Goal: Task Accomplishment & Management: Complete application form

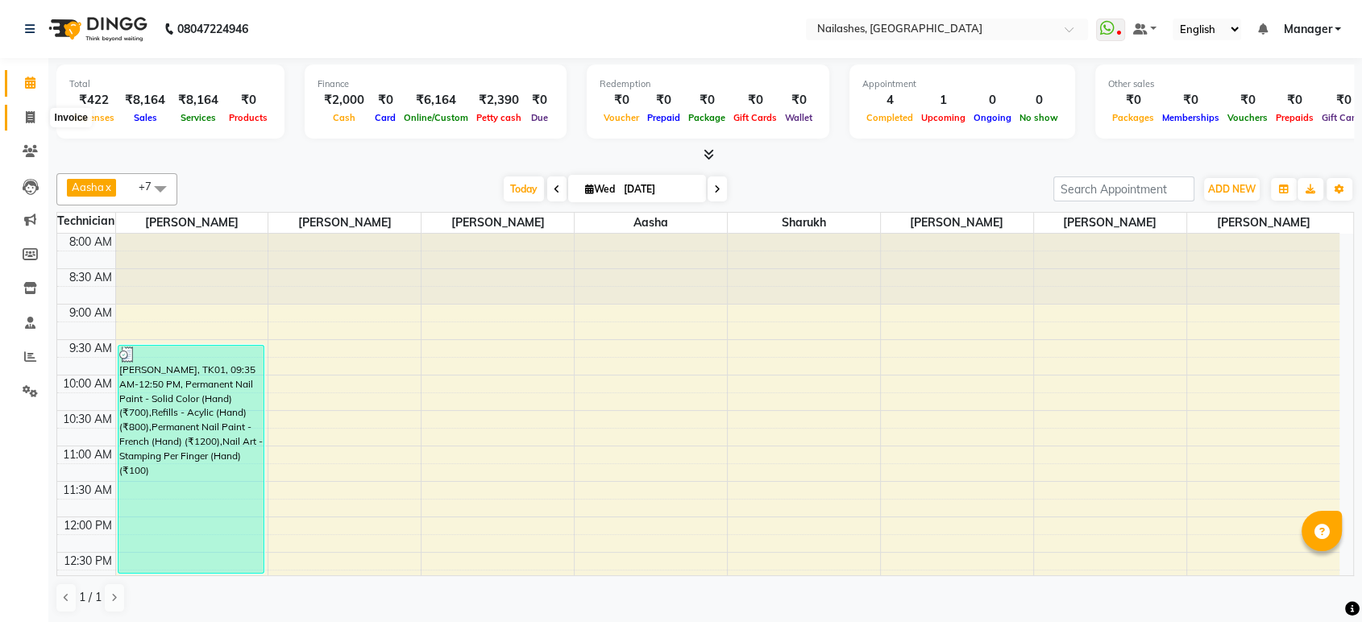
click at [32, 112] on icon at bounding box center [30, 117] width 9 height 12
select select "service"
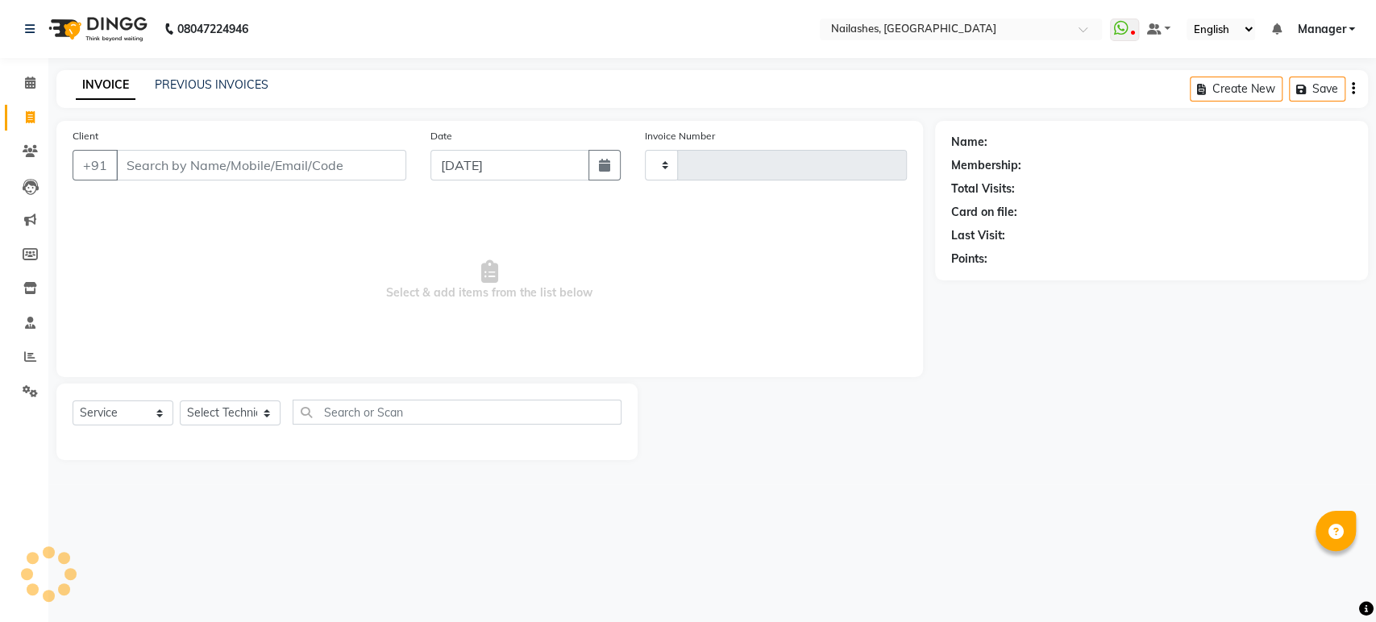
type input "1652"
select select "4251"
click at [246, 422] on select "Select Technician" at bounding box center [230, 413] width 101 height 25
select select "87849"
click at [180, 401] on select "Select Technician [PERSON_NAME] [PERSON_NAME] Asid deepak HANMI [PERSON_NAME] M…" at bounding box center [230, 413] width 101 height 25
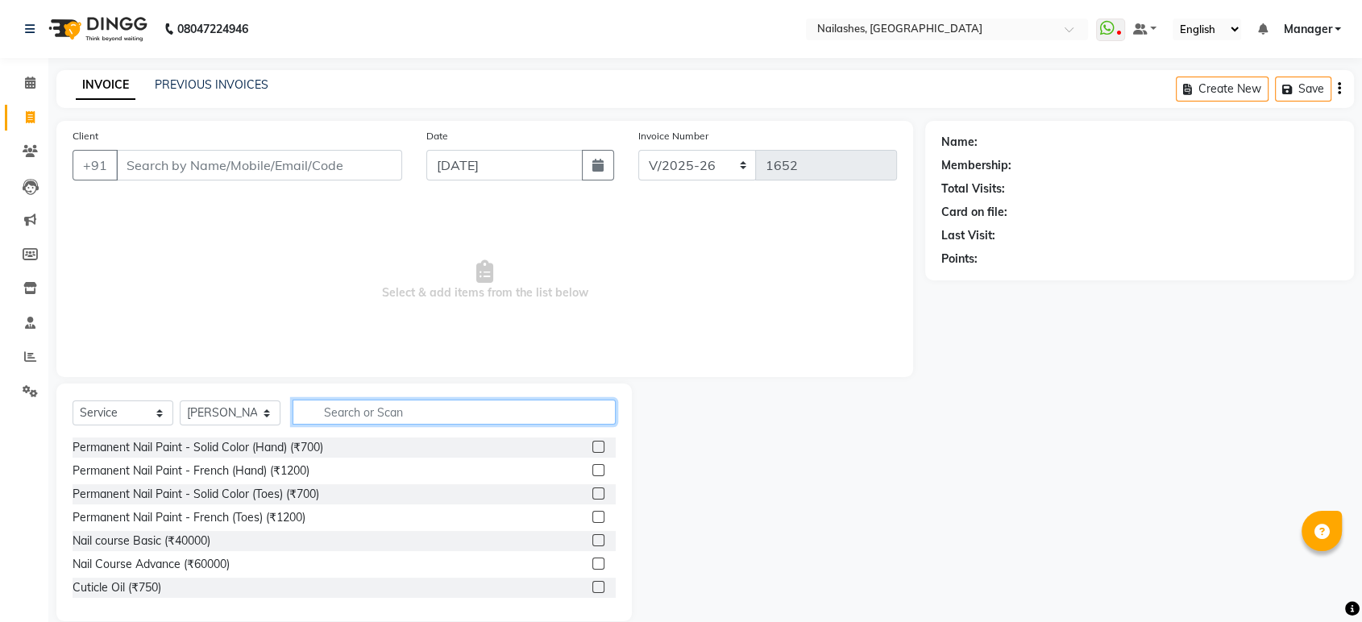
click at [349, 421] on input "text" at bounding box center [454, 412] width 323 height 25
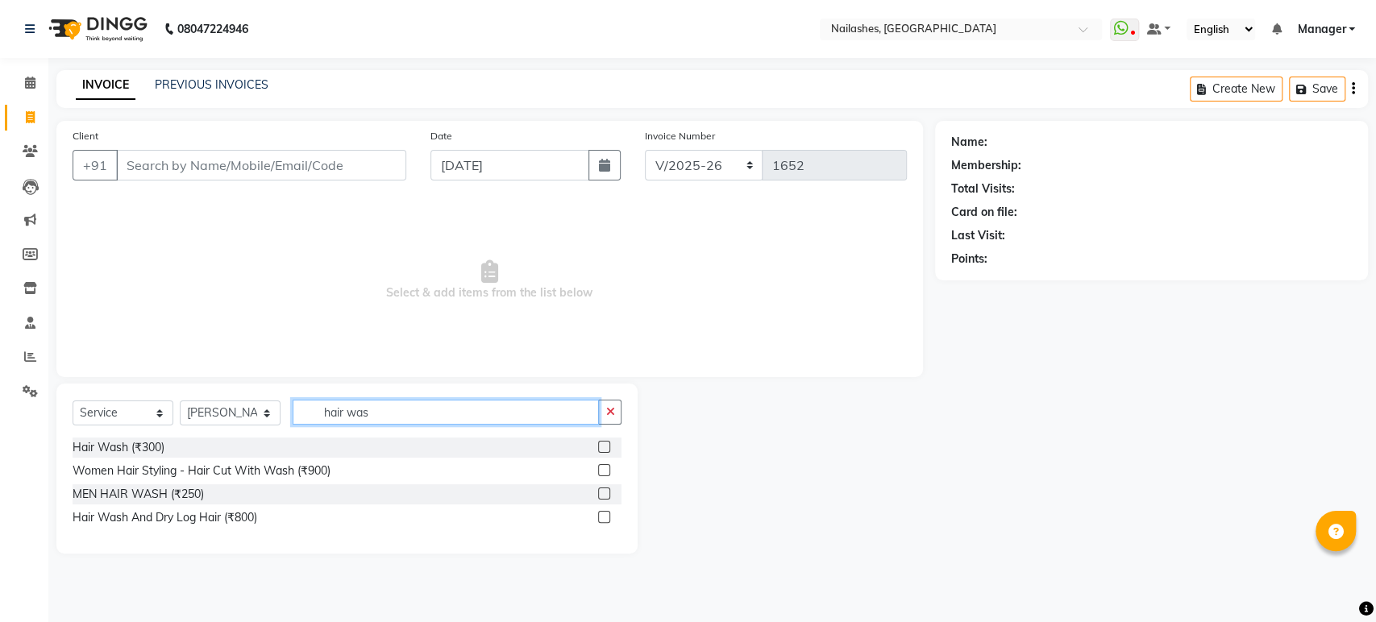
type input "hair was"
click at [600, 445] on label at bounding box center [604, 447] width 12 height 12
click at [600, 445] on input "checkbox" at bounding box center [603, 448] width 10 height 10
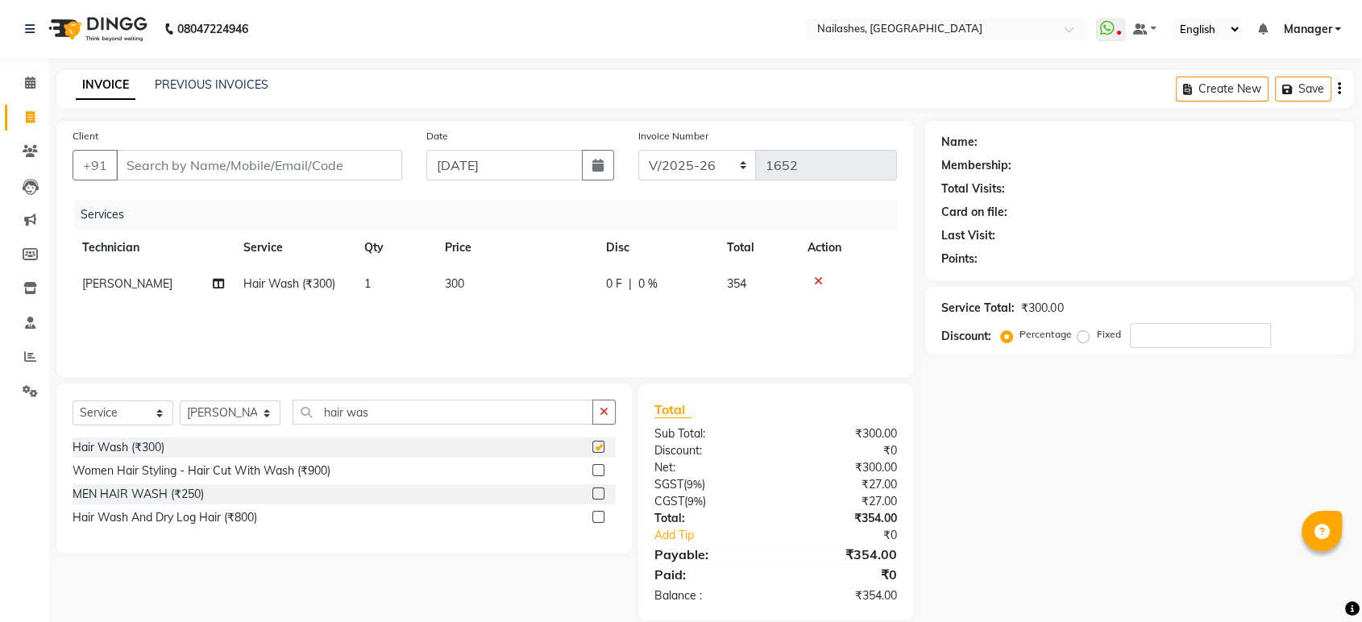
checkbox input "false"
click at [496, 277] on td "300" at bounding box center [515, 284] width 161 height 36
select select "87849"
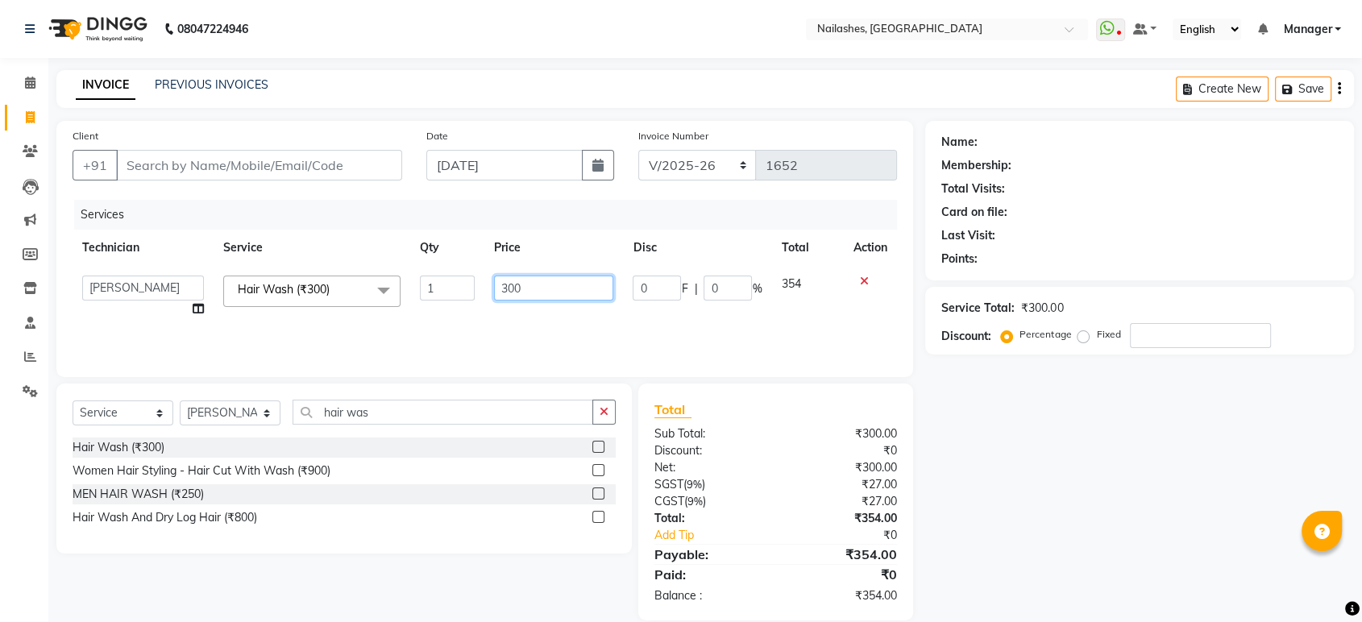
click at [533, 292] on input "300" at bounding box center [553, 288] width 119 height 25
type input "3"
type input "500"
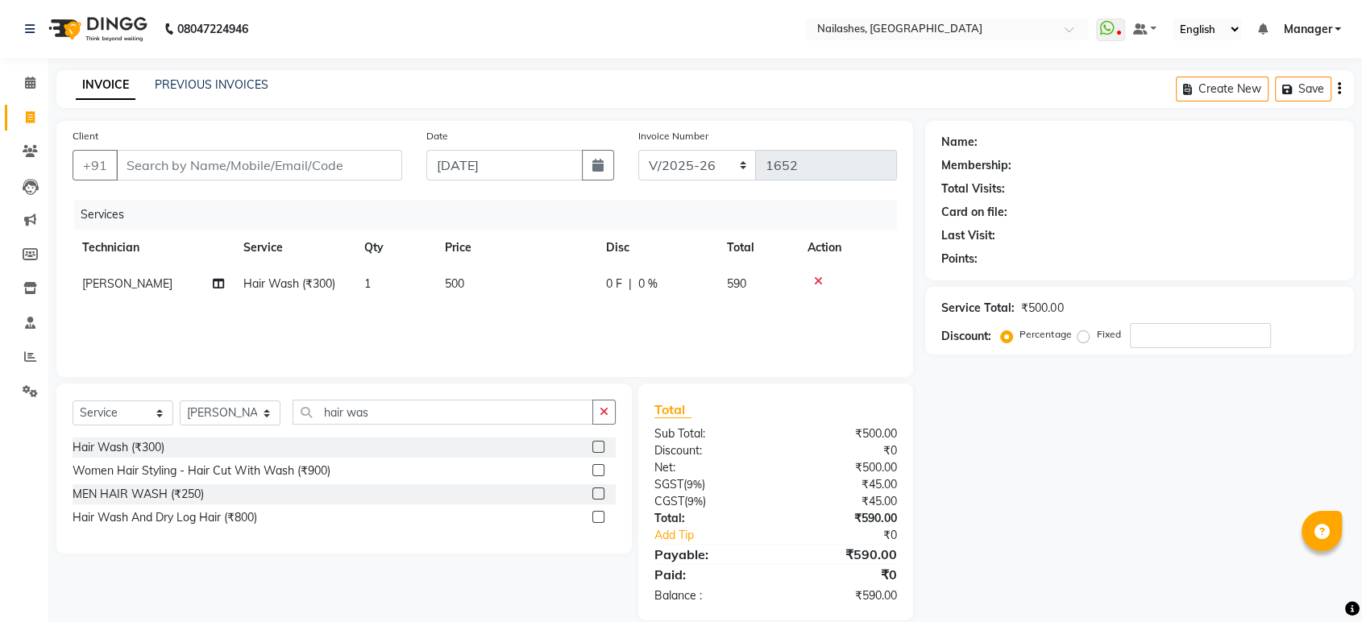
click at [533, 316] on div "Services Technician Service Qty Price Disc Total Action [PERSON_NAME] Hair Wash…" at bounding box center [485, 280] width 825 height 161
click at [490, 415] on input "hair was" at bounding box center [443, 412] width 301 height 25
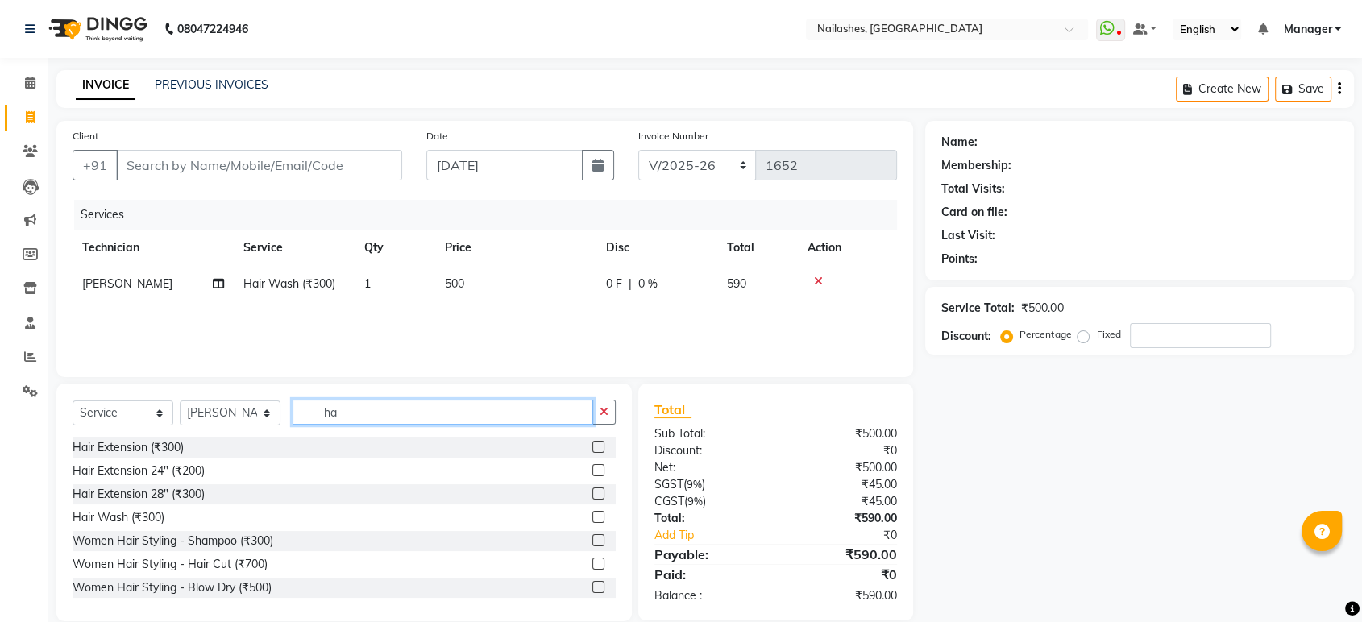
type input "h"
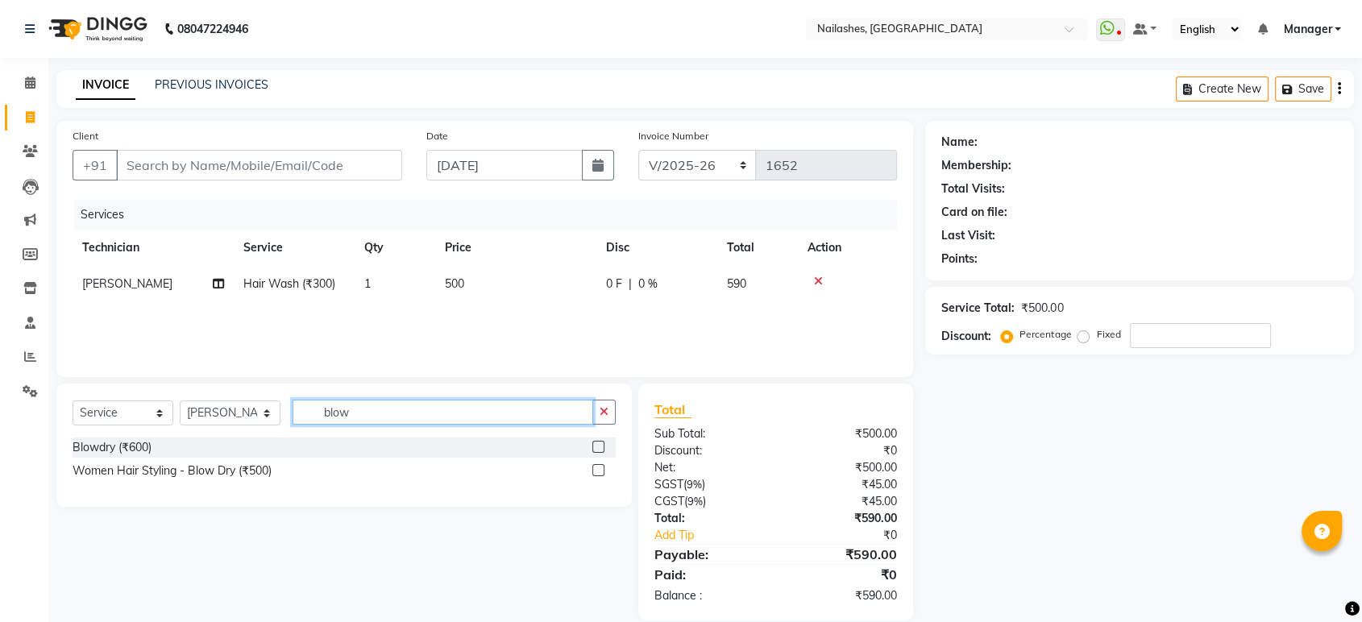
type input "blow"
click at [597, 475] on label at bounding box center [599, 470] width 12 height 12
click at [597, 475] on input "checkbox" at bounding box center [598, 471] width 10 height 10
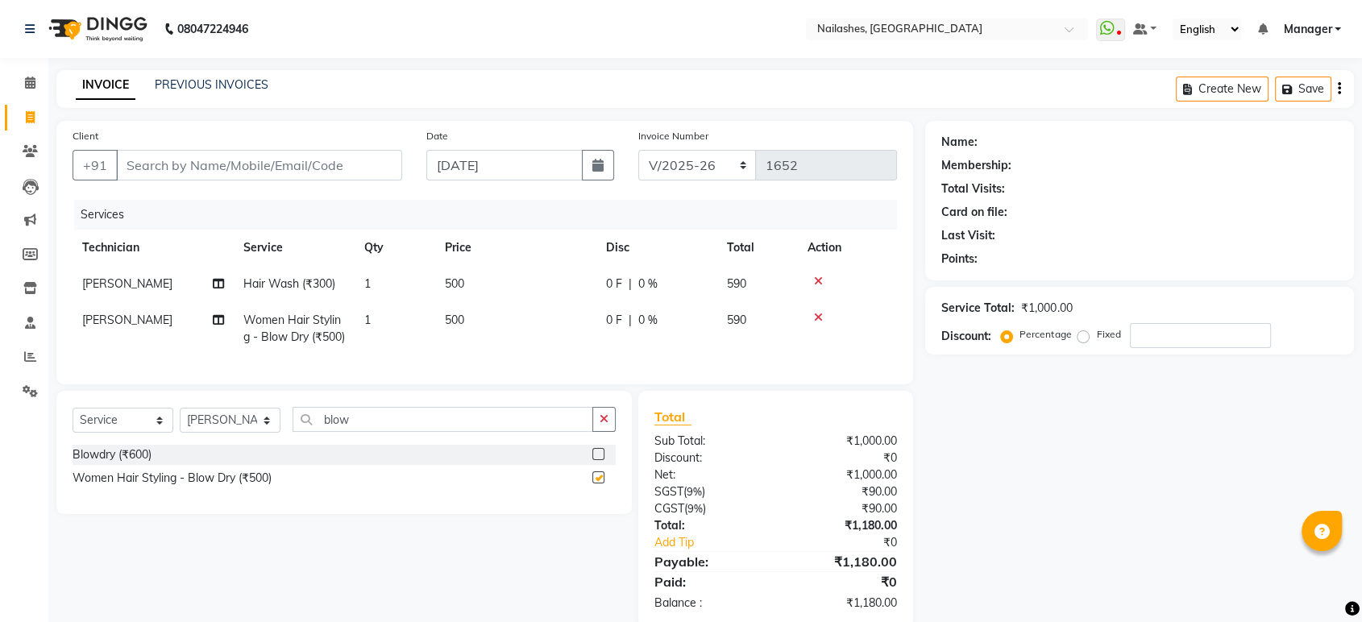
checkbox input "false"
click at [492, 326] on td "500" at bounding box center [515, 328] width 161 height 53
select select "87849"
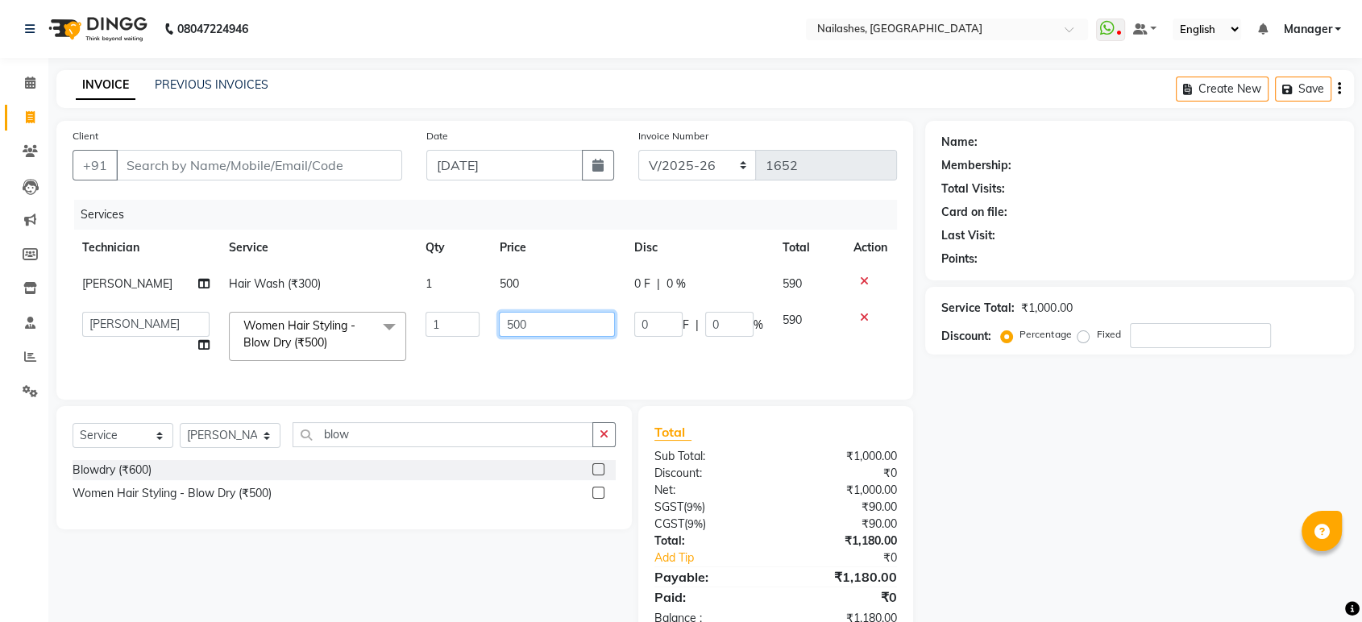
click at [545, 326] on input "500" at bounding box center [557, 324] width 116 height 25
type input "5"
type input "450"
click at [516, 376] on div "Services Technician Service Qty Price Disc Total Action [PERSON_NAME] Hair Wash…" at bounding box center [485, 292] width 825 height 184
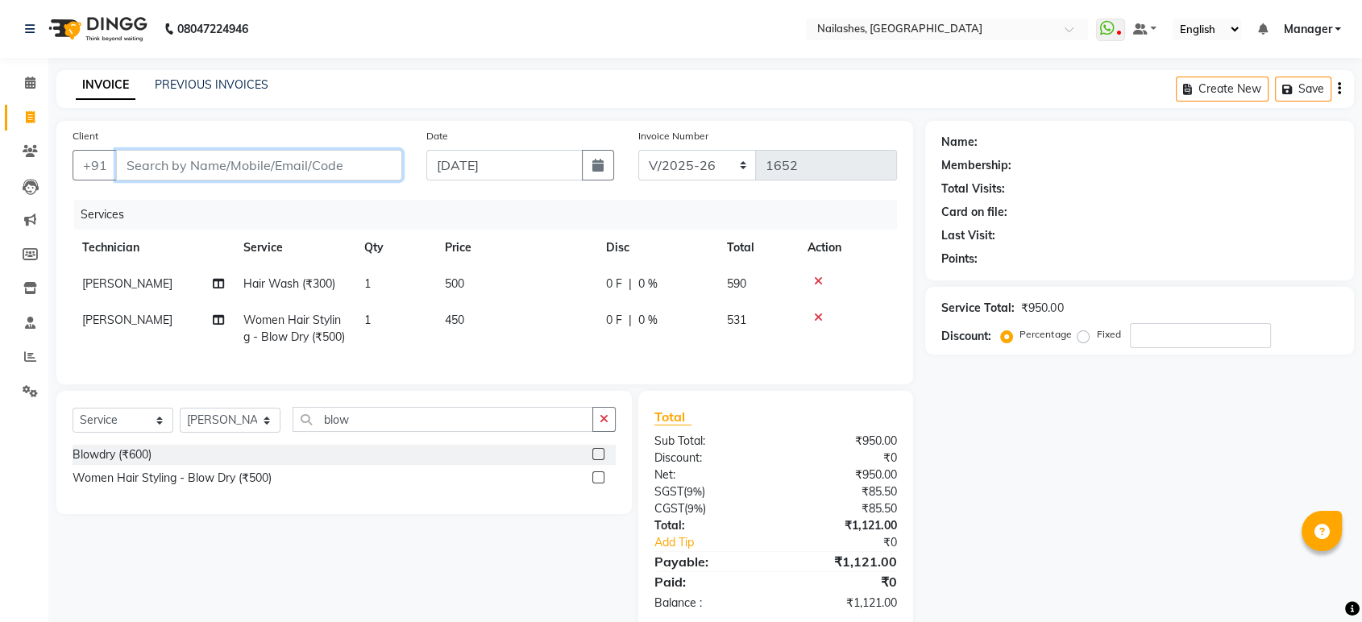
click at [198, 164] on input "Client" at bounding box center [259, 165] width 286 height 31
type input "9"
type input "0"
type input "9164275556"
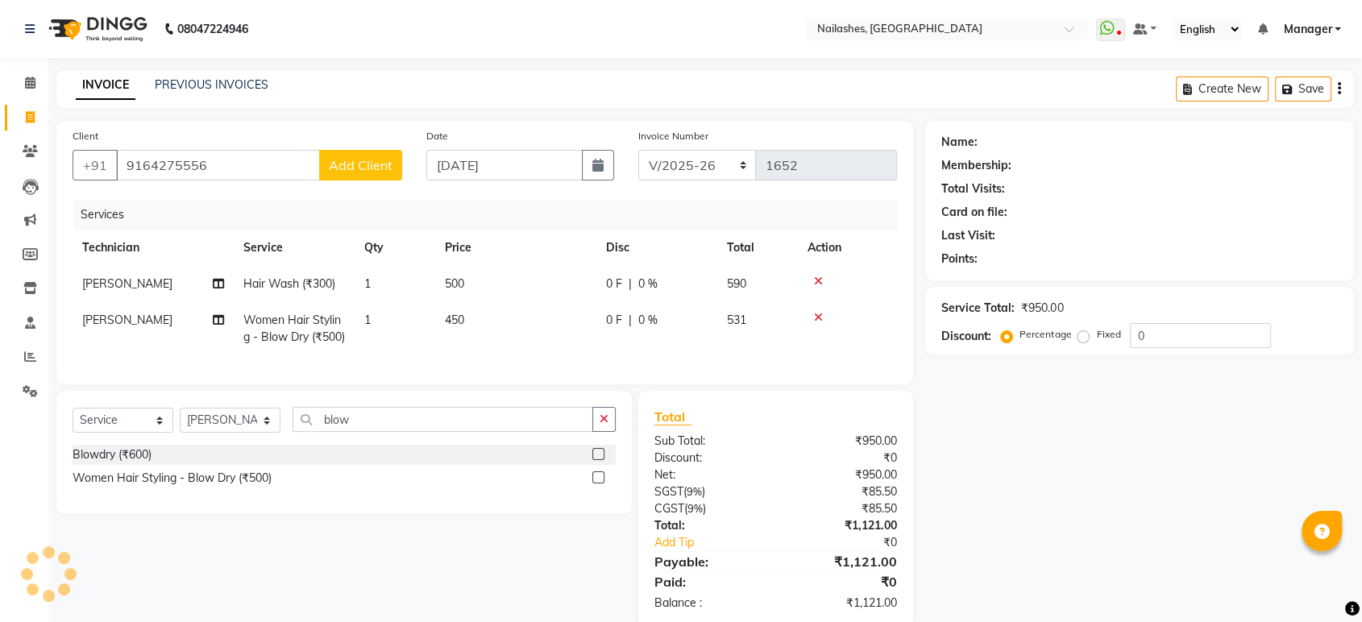
click at [384, 166] on span "Add Client" at bounding box center [361, 165] width 64 height 16
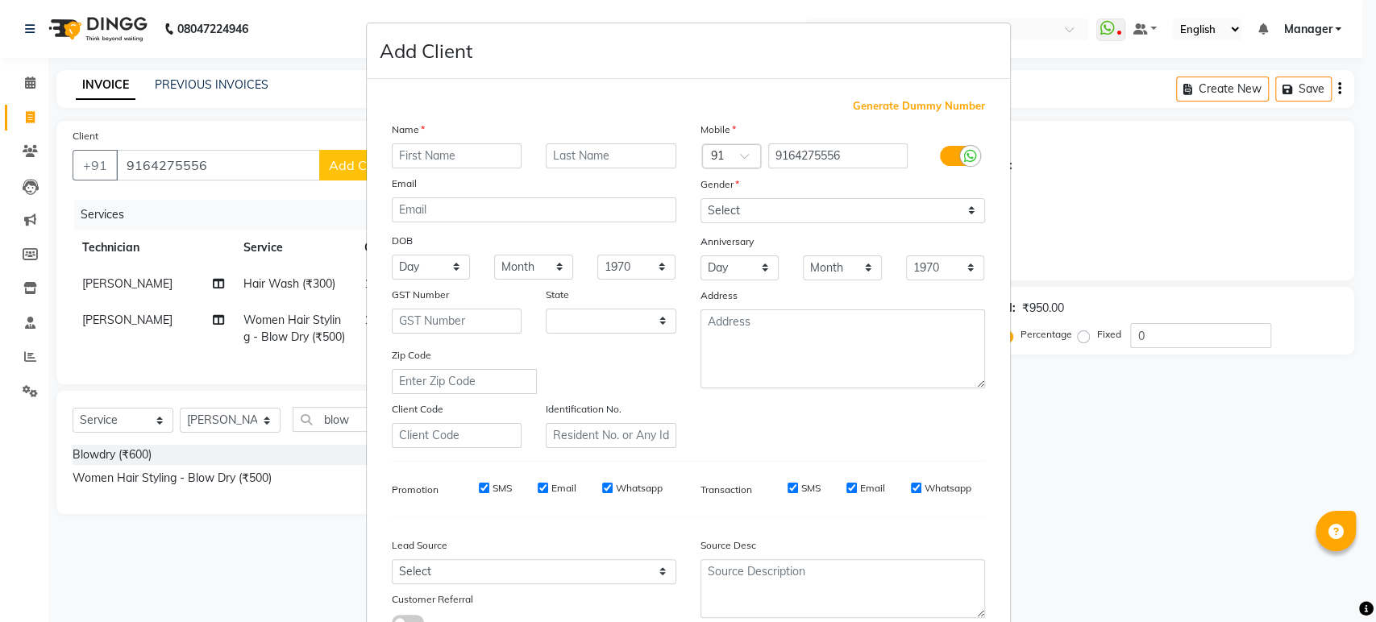
select select "21"
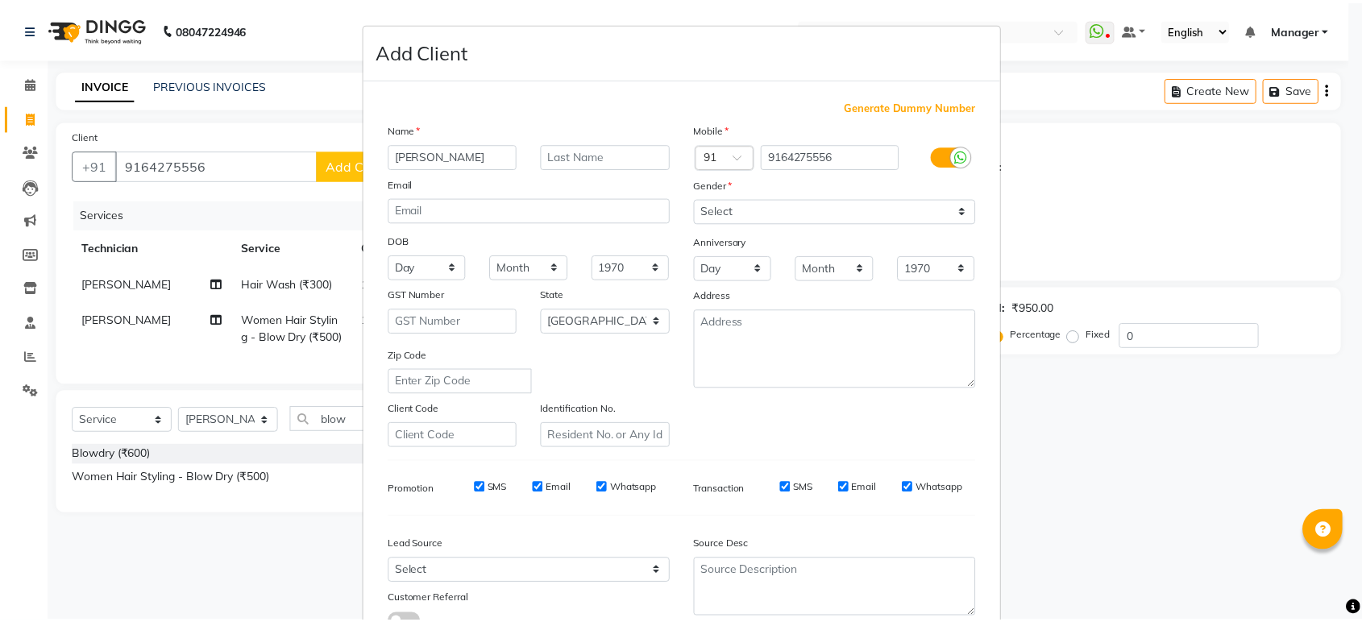
scroll to position [118, 0]
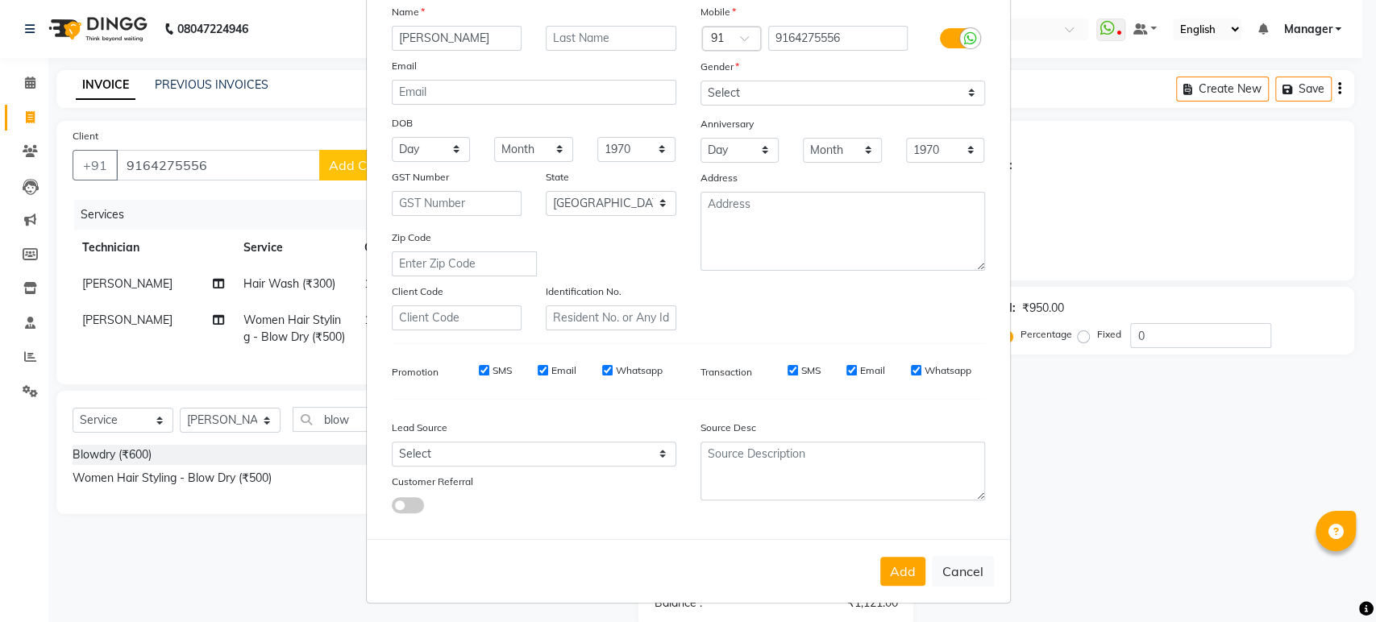
type input "[PERSON_NAME]"
click at [763, 84] on select "Select [DEMOGRAPHIC_DATA] [DEMOGRAPHIC_DATA] Other Prefer Not To Say" at bounding box center [843, 93] width 285 height 25
select select "[DEMOGRAPHIC_DATA]"
click at [701, 81] on select "Select [DEMOGRAPHIC_DATA] [DEMOGRAPHIC_DATA] Other Prefer Not To Say" at bounding box center [843, 93] width 285 height 25
click at [913, 574] on button "Add" at bounding box center [902, 571] width 45 height 29
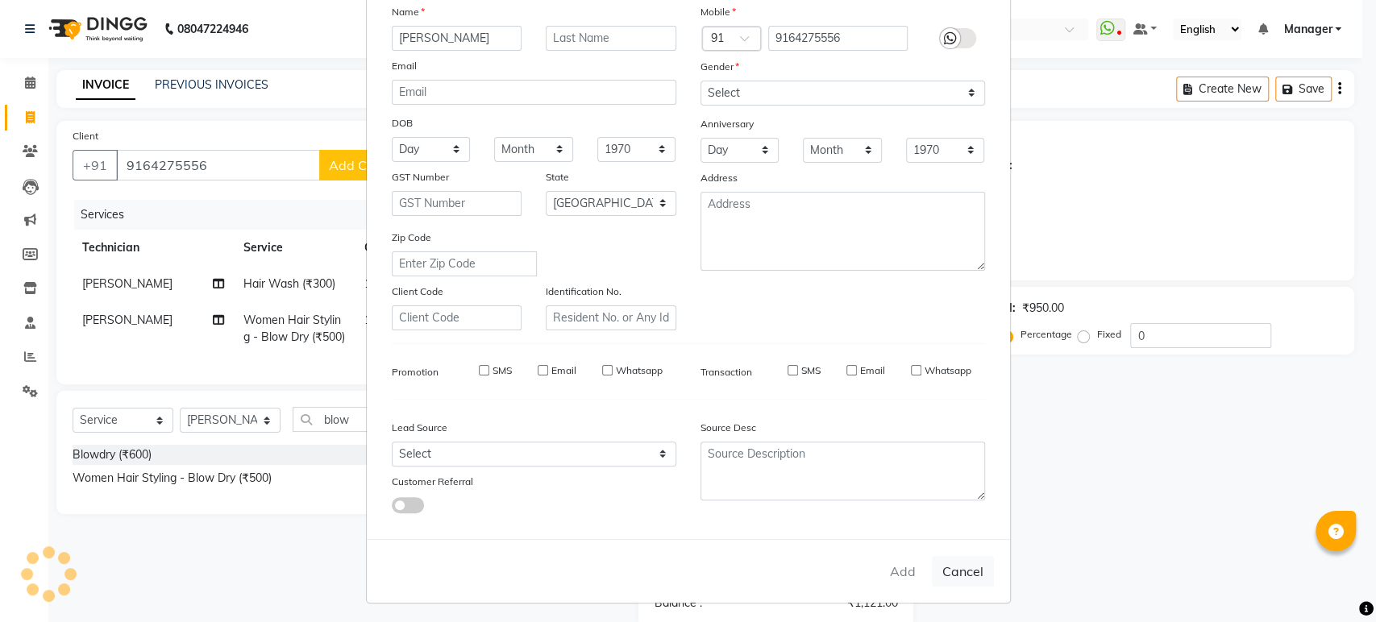
type input "91******56"
select select
select select "null"
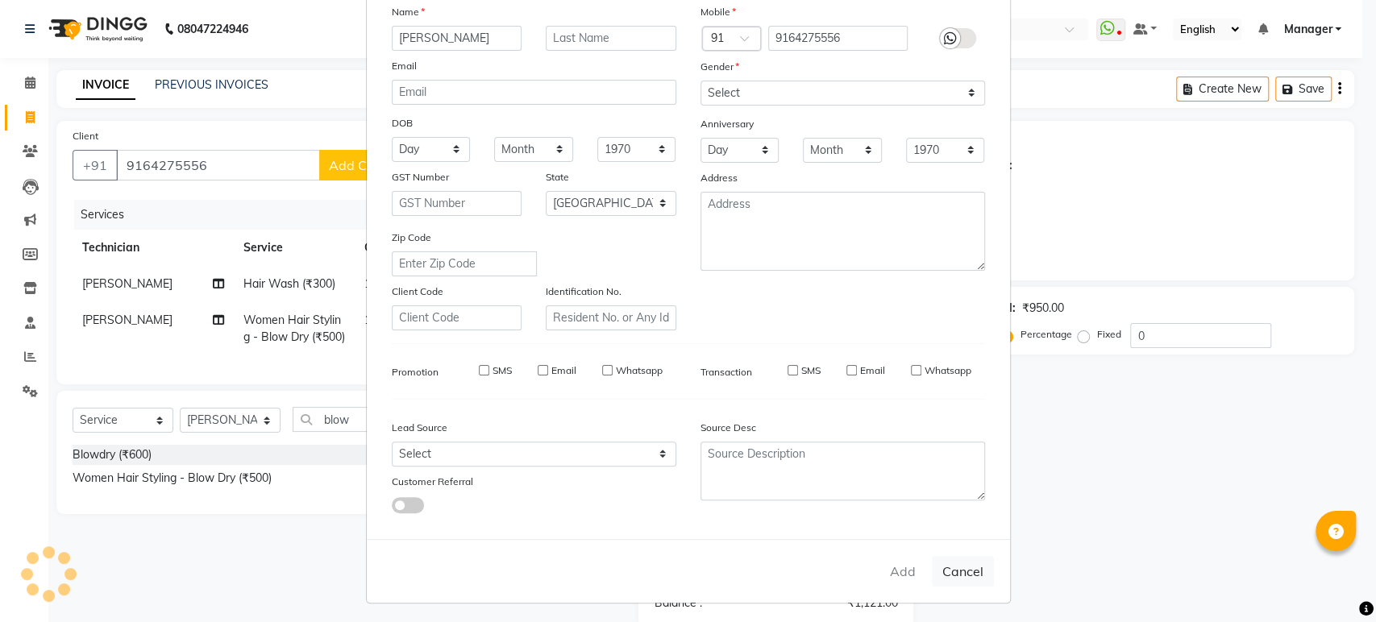
select select
checkbox input "false"
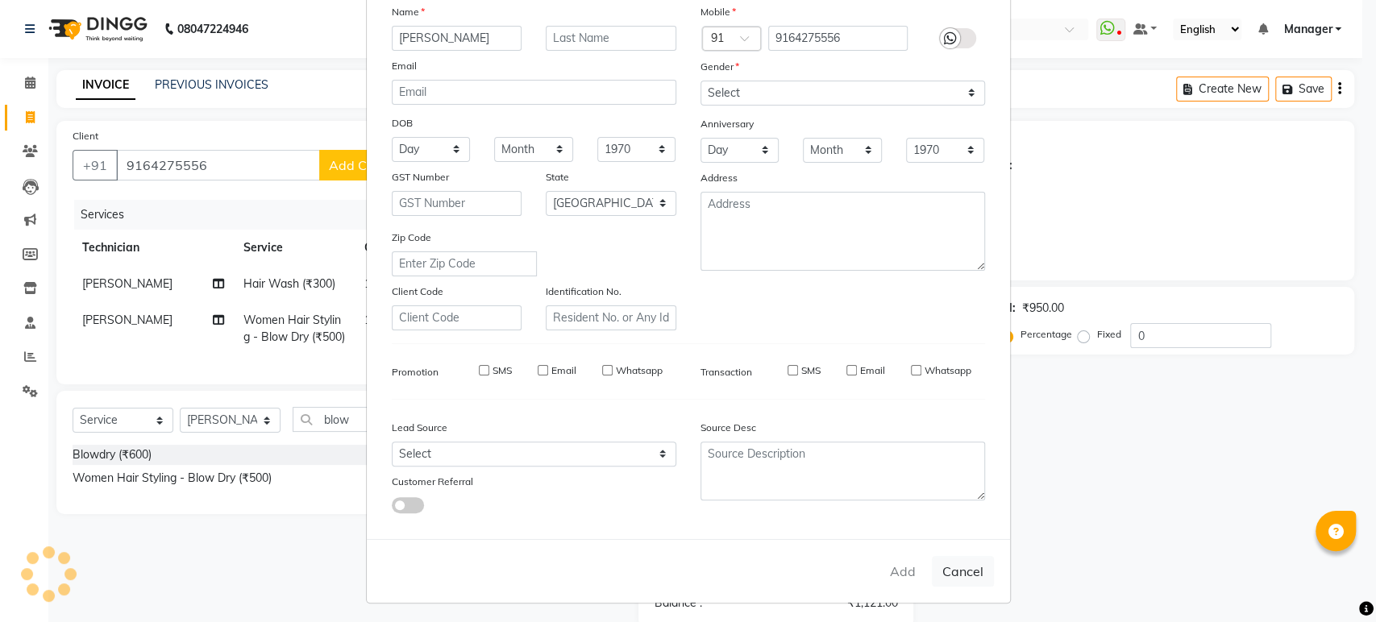
checkbox input "false"
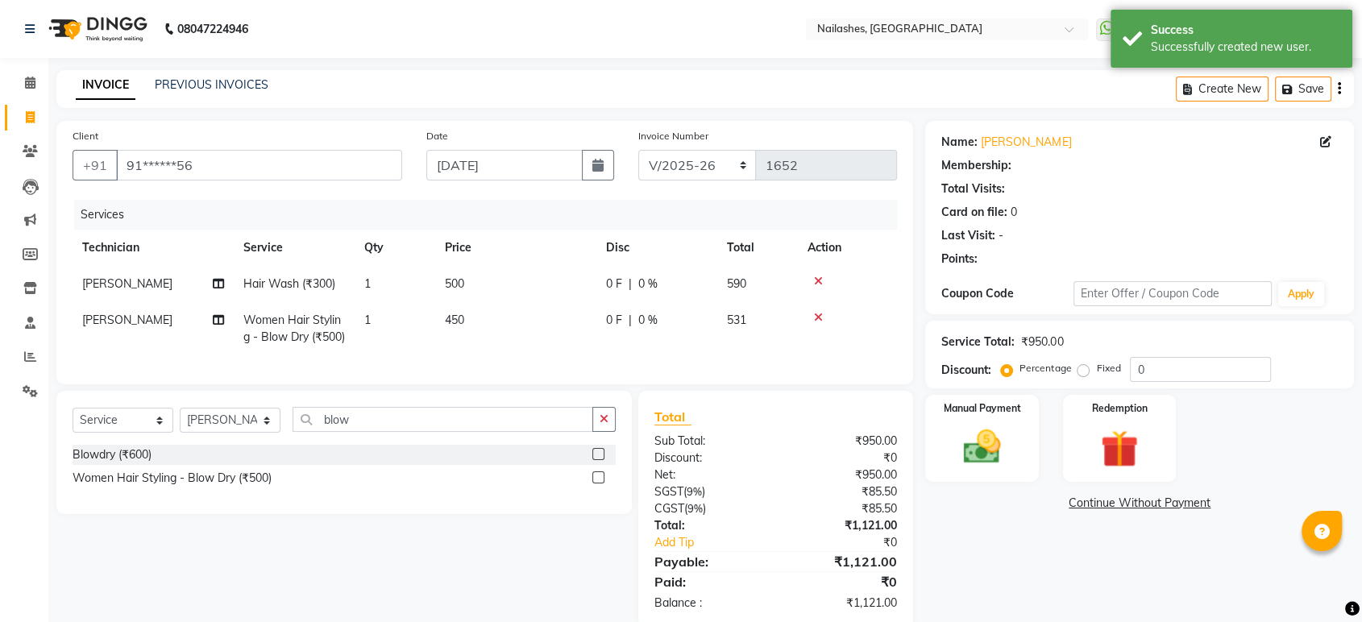
select select "1: Object"
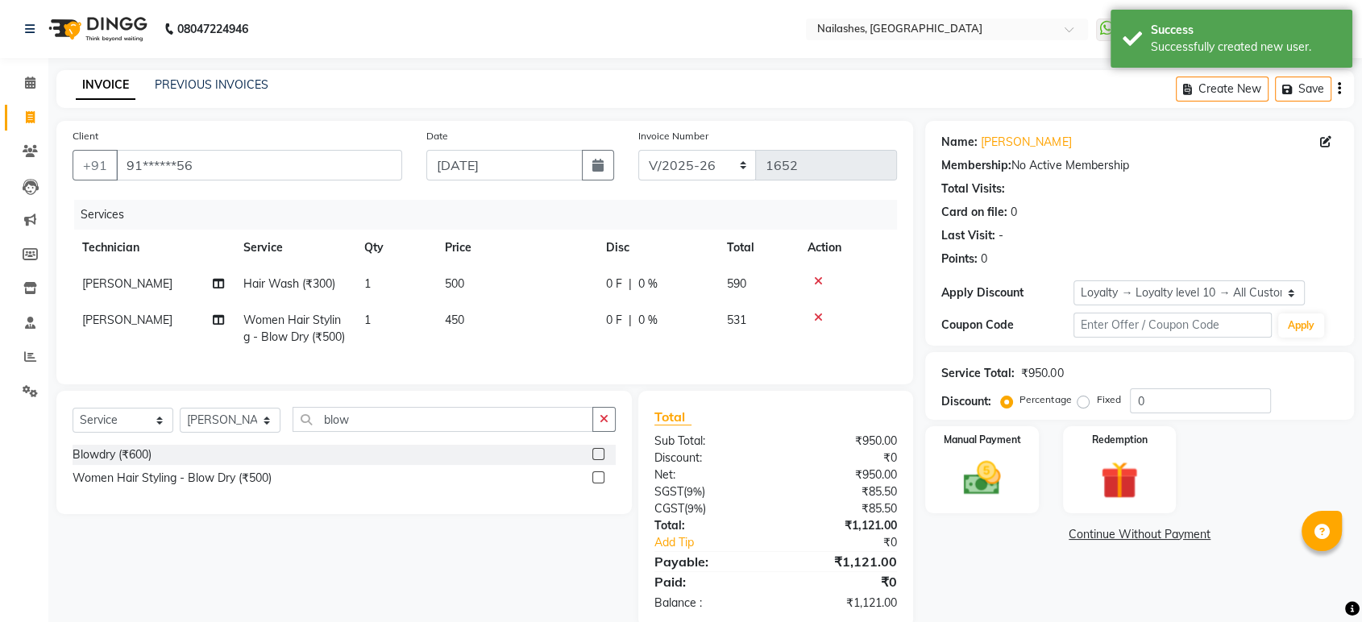
scroll to position [59, 0]
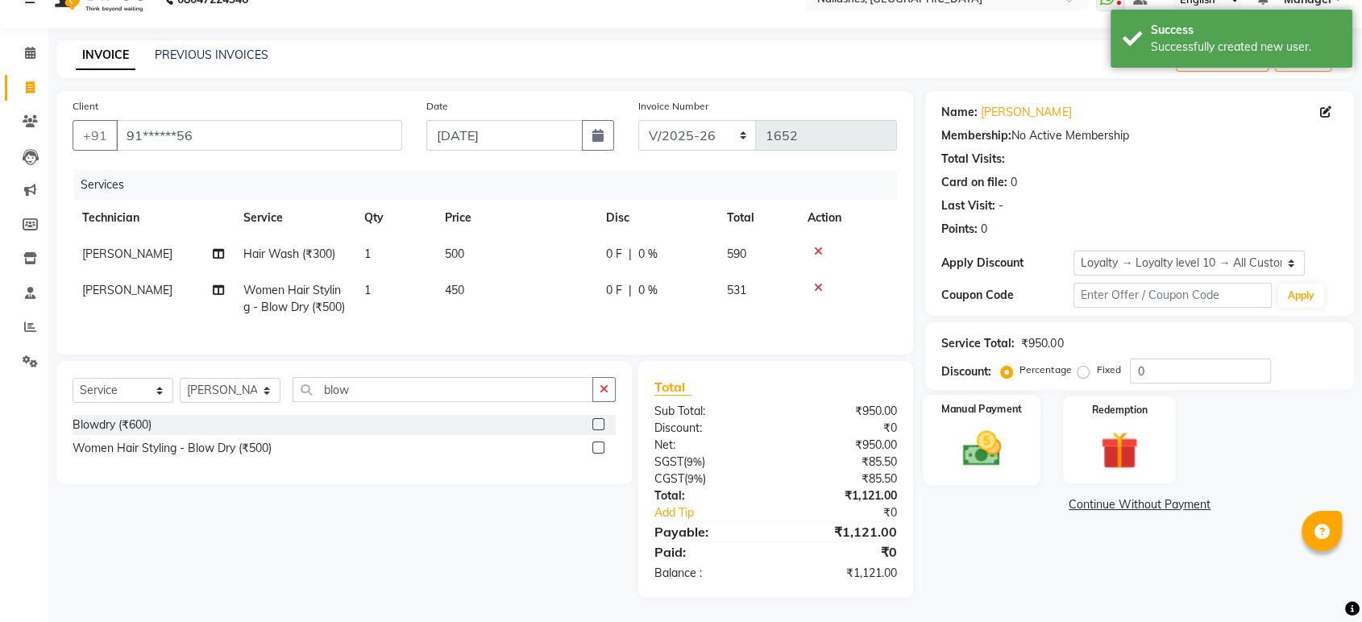
click at [981, 426] on img at bounding box center [981, 448] width 63 height 45
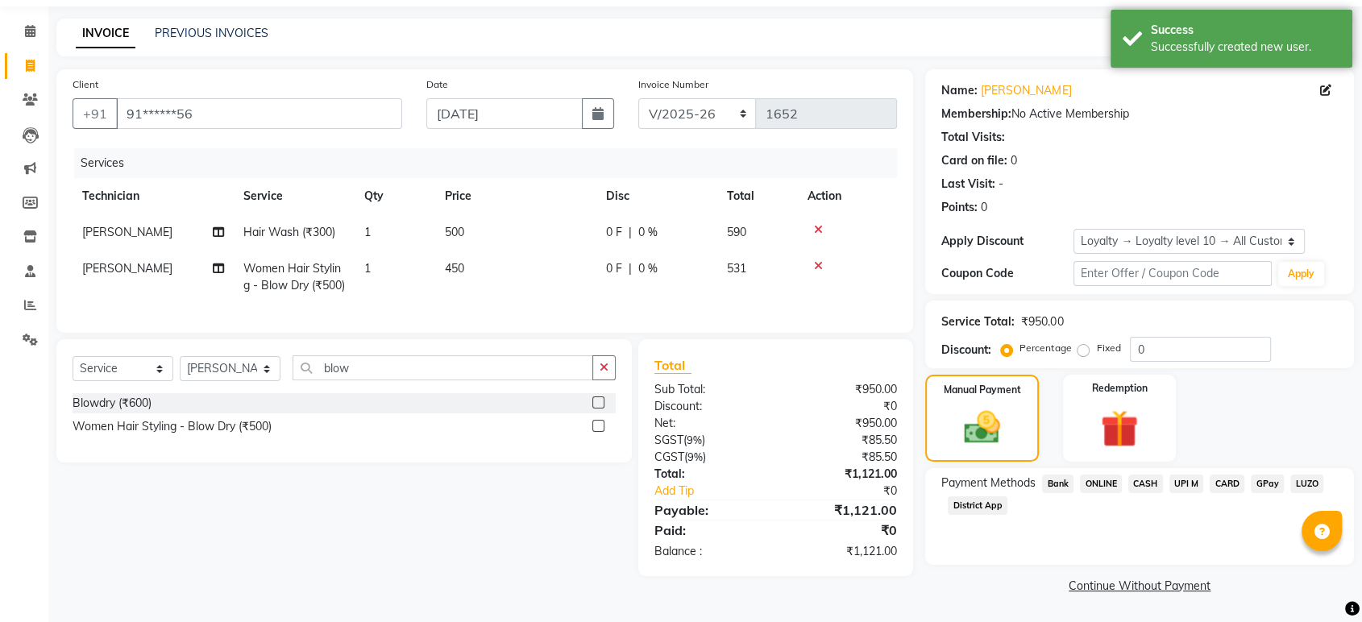
click at [1103, 475] on span "ONLINE" at bounding box center [1101, 484] width 42 height 19
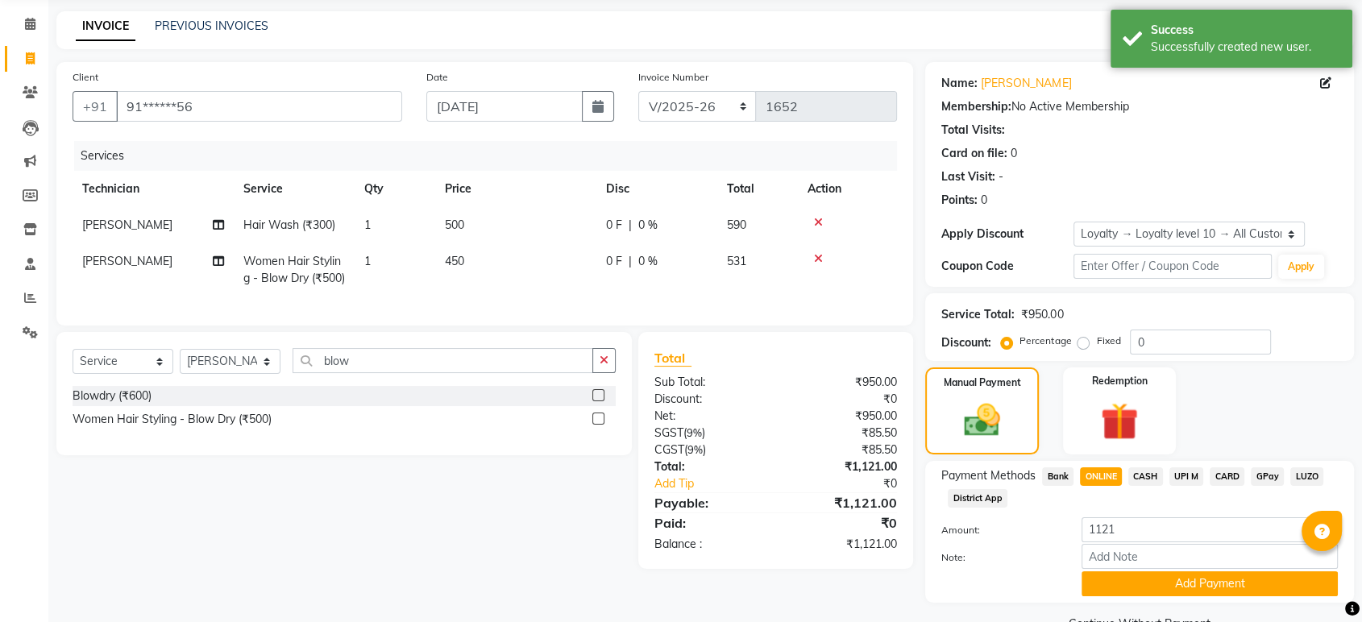
click at [1193, 544] on div "Note:" at bounding box center [1140, 557] width 421 height 27
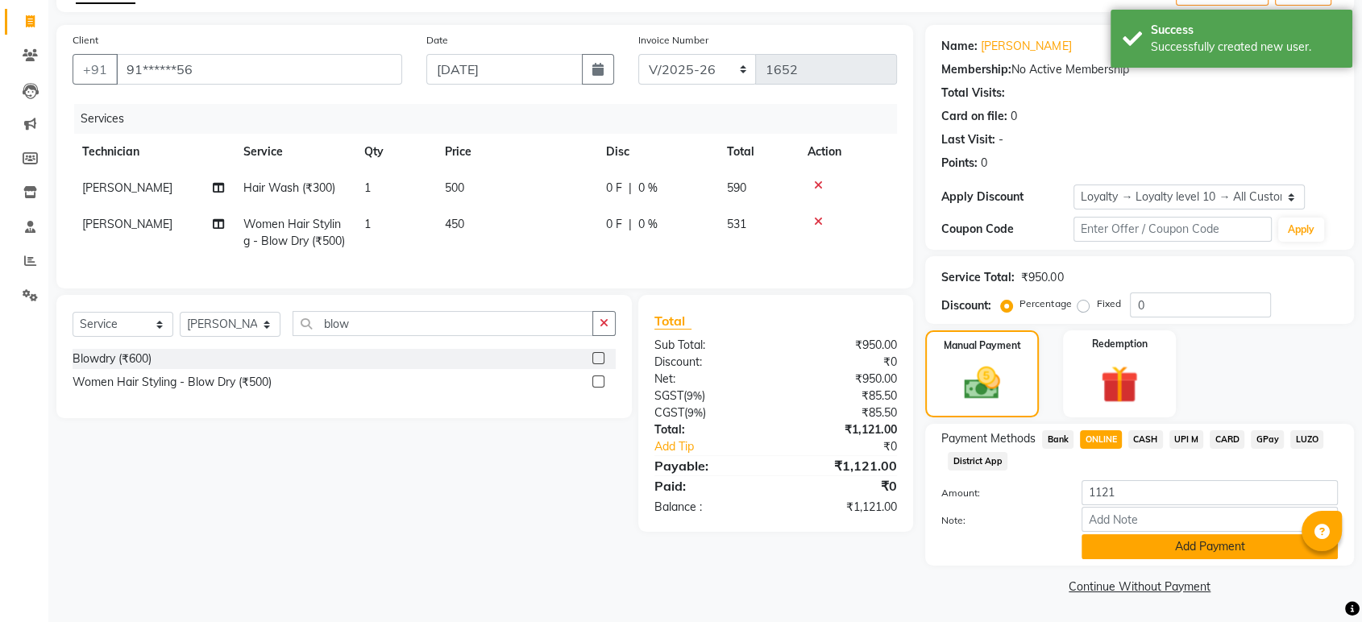
click at [1197, 543] on button "Add Payment" at bounding box center [1210, 546] width 256 height 25
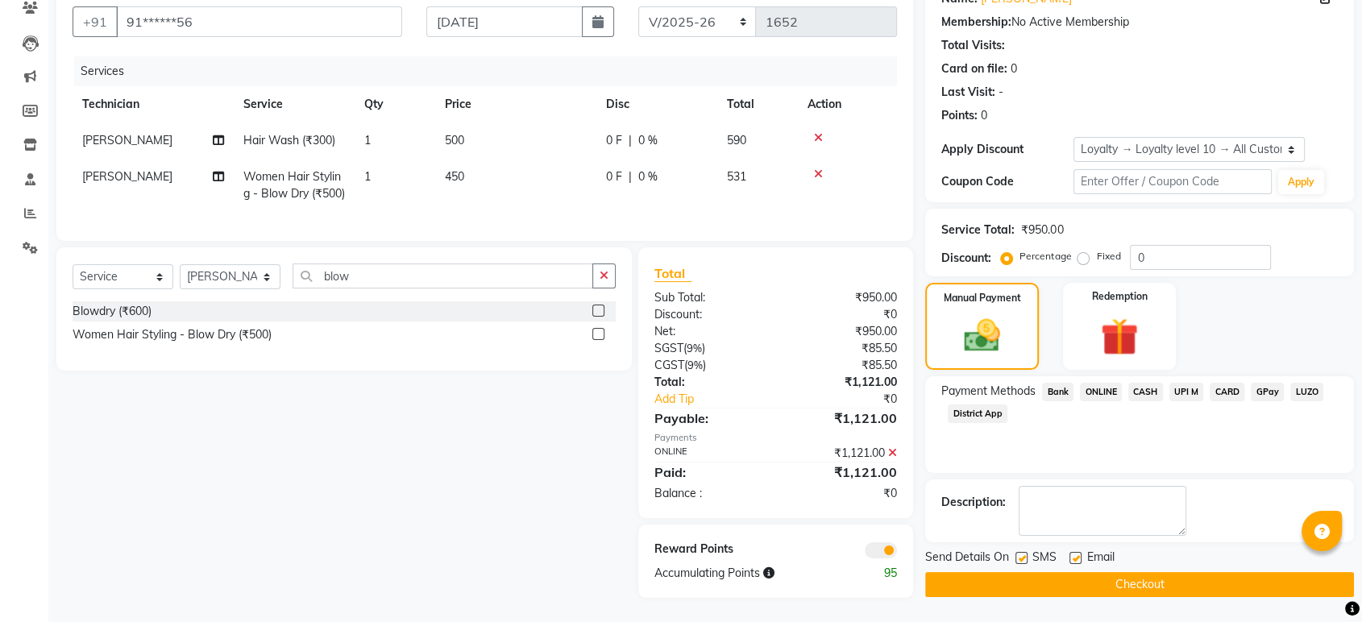
scroll to position [0, 0]
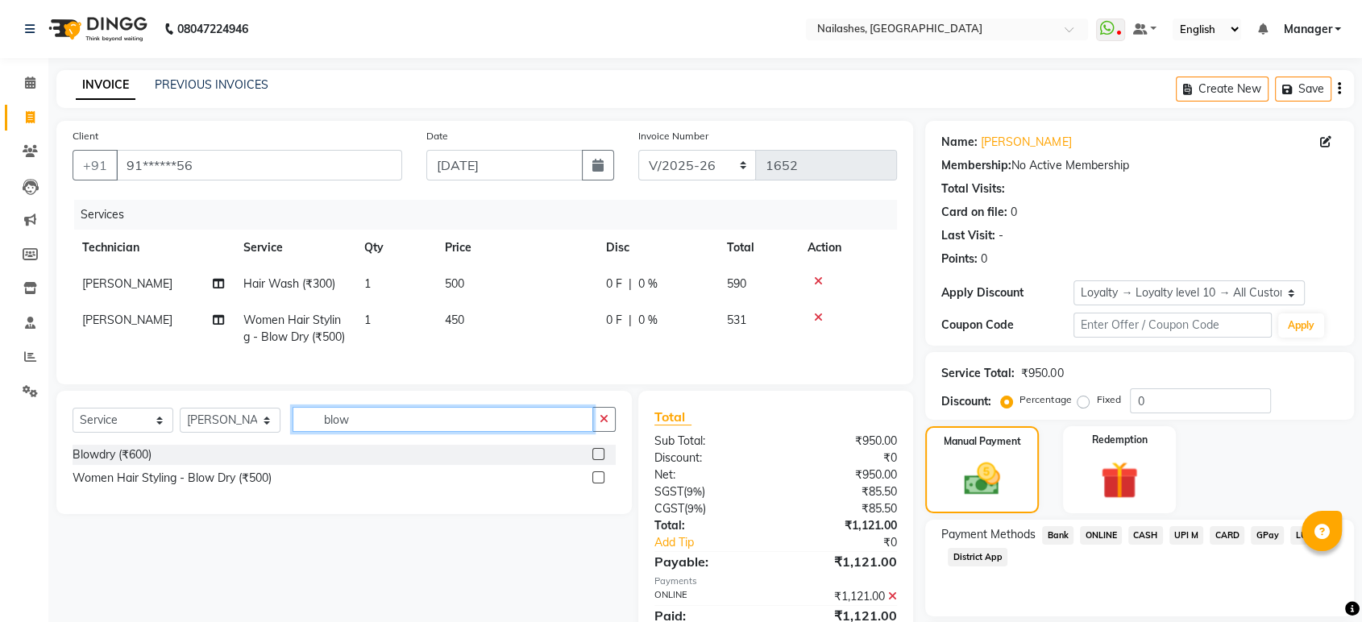
click at [393, 432] on input "blow" at bounding box center [443, 419] width 301 height 25
type input "b"
type input "under"
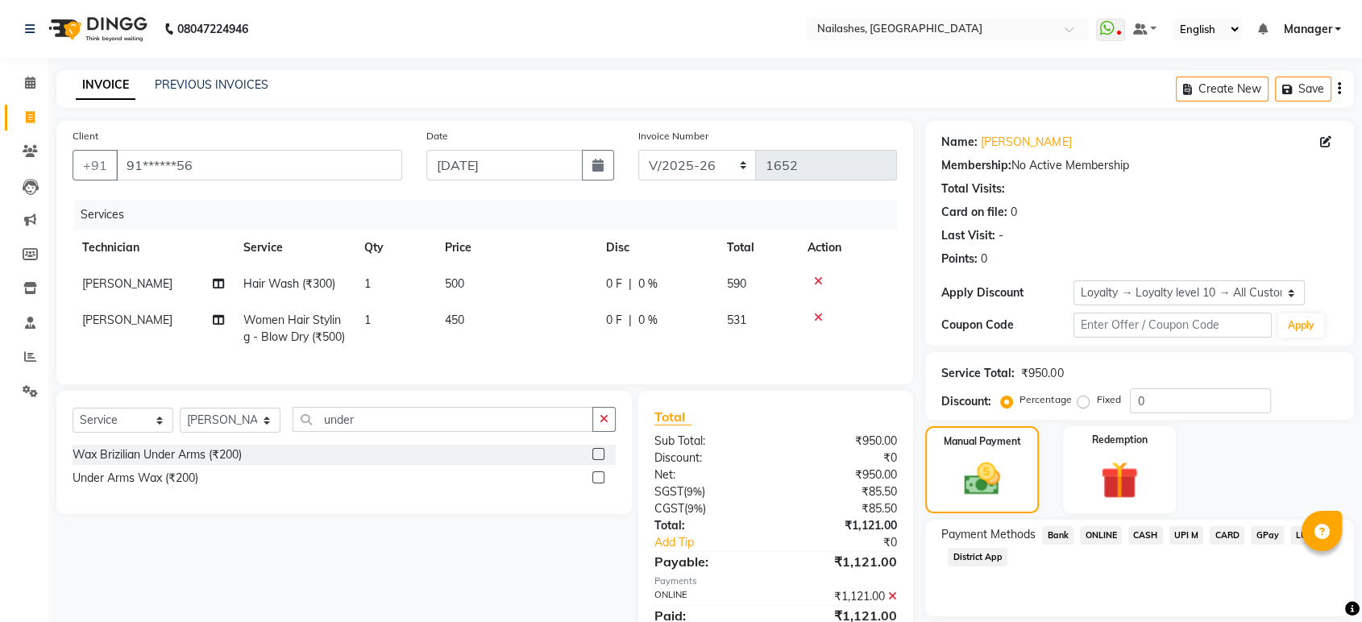
click at [601, 484] on label at bounding box center [599, 478] width 12 height 12
click at [601, 484] on input "checkbox" at bounding box center [598, 478] width 10 height 10
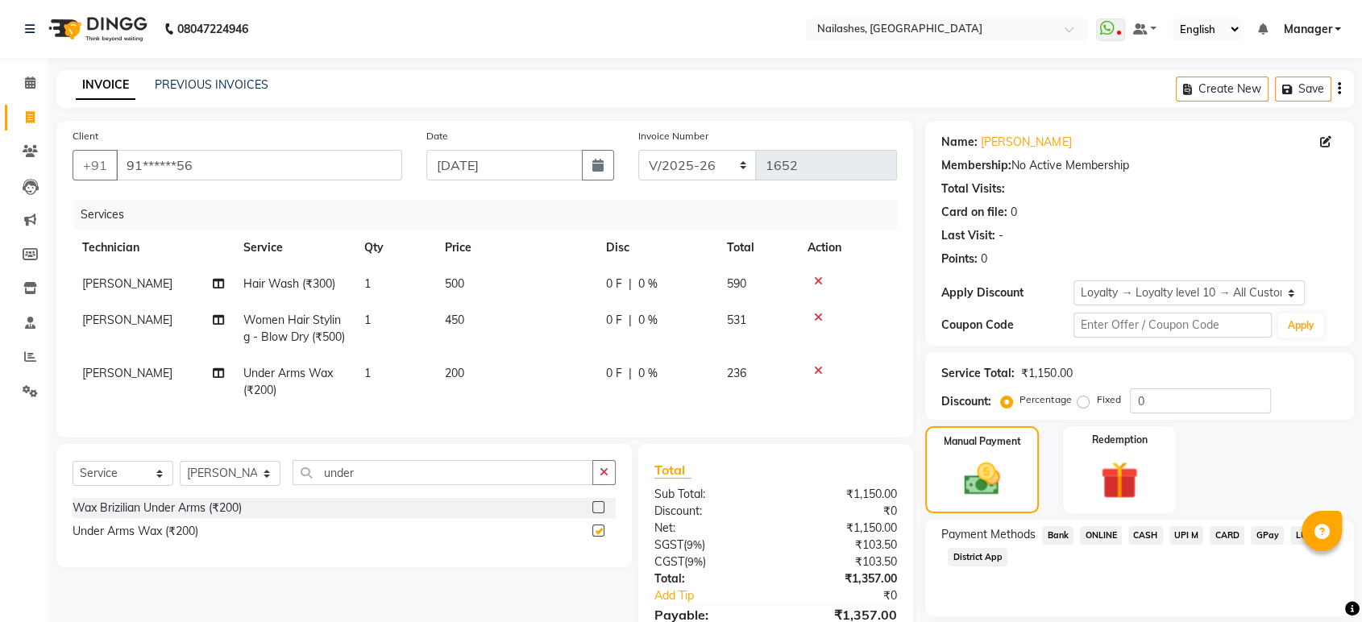
checkbox input "false"
click at [213, 379] on icon at bounding box center [218, 373] width 11 height 11
select select "87849"
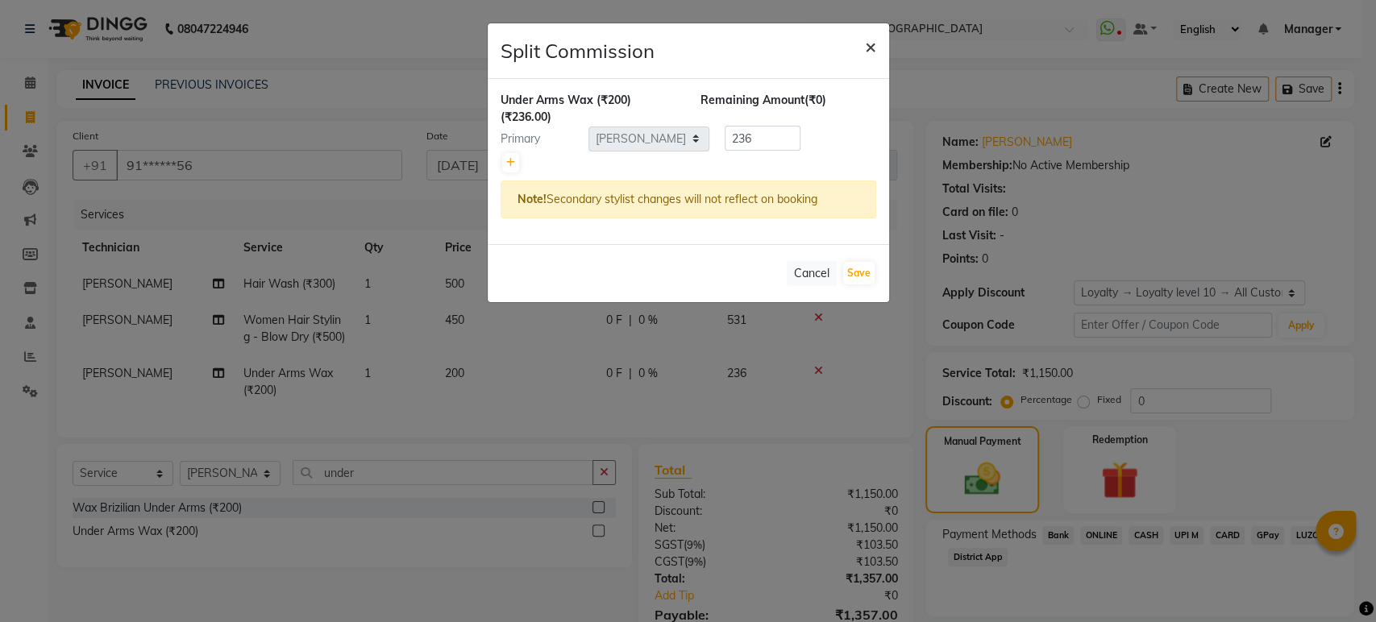
click at [865, 50] on span "×" at bounding box center [870, 46] width 11 height 24
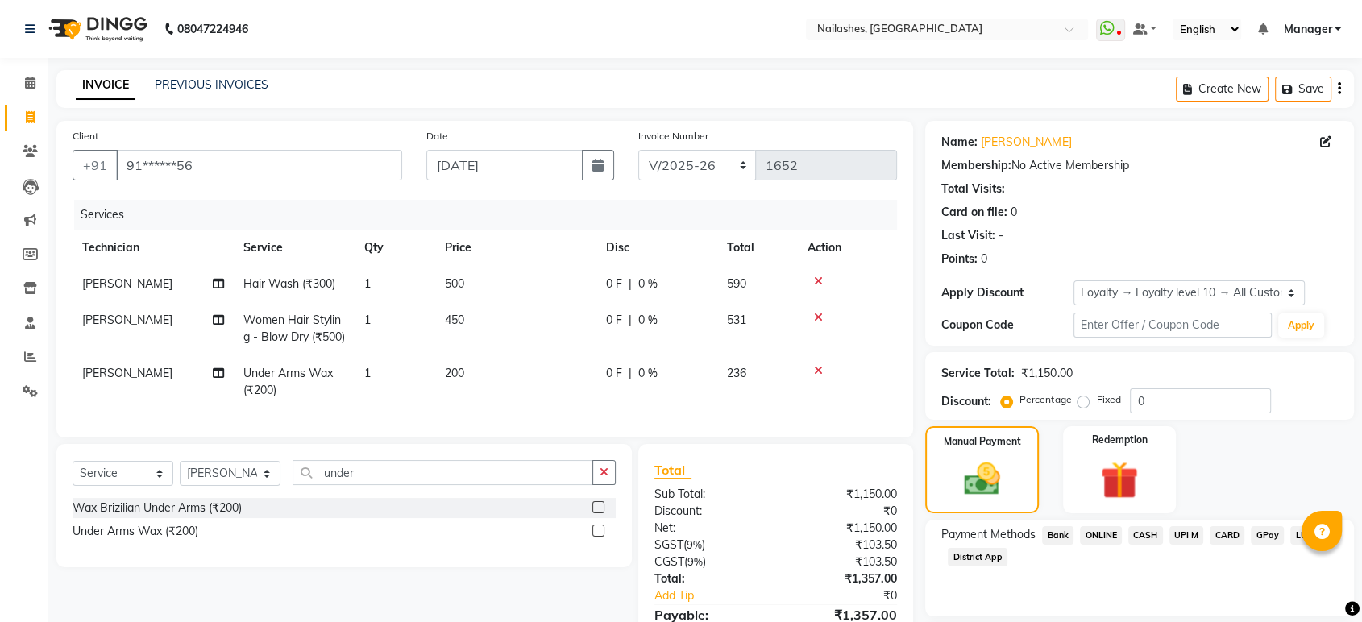
click at [113, 381] on span "[PERSON_NAME]" at bounding box center [127, 373] width 90 height 15
select select "87849"
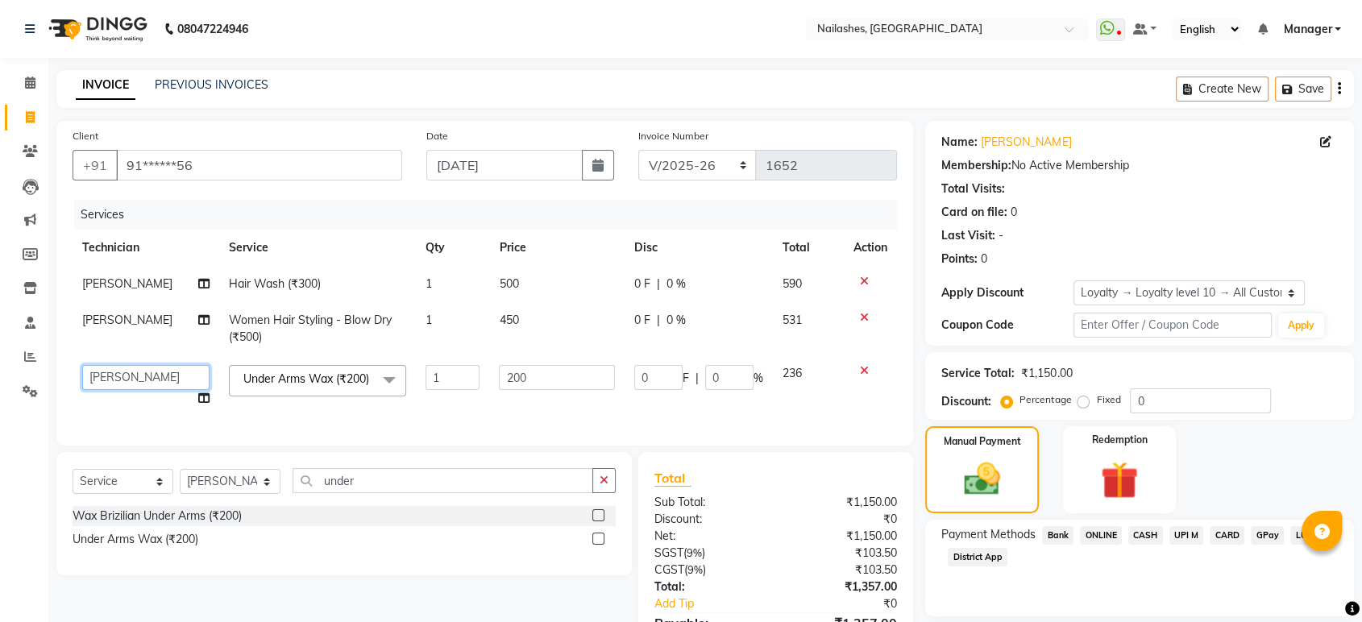
click at [187, 384] on select "[PERSON_NAME] [PERSON_NAME] Asid deepak HANMI [PERSON_NAME] Manager [PERSON_NAM…" at bounding box center [145, 377] width 127 height 25
click at [495, 347] on td "450" at bounding box center [556, 328] width 135 height 53
select select "87849"
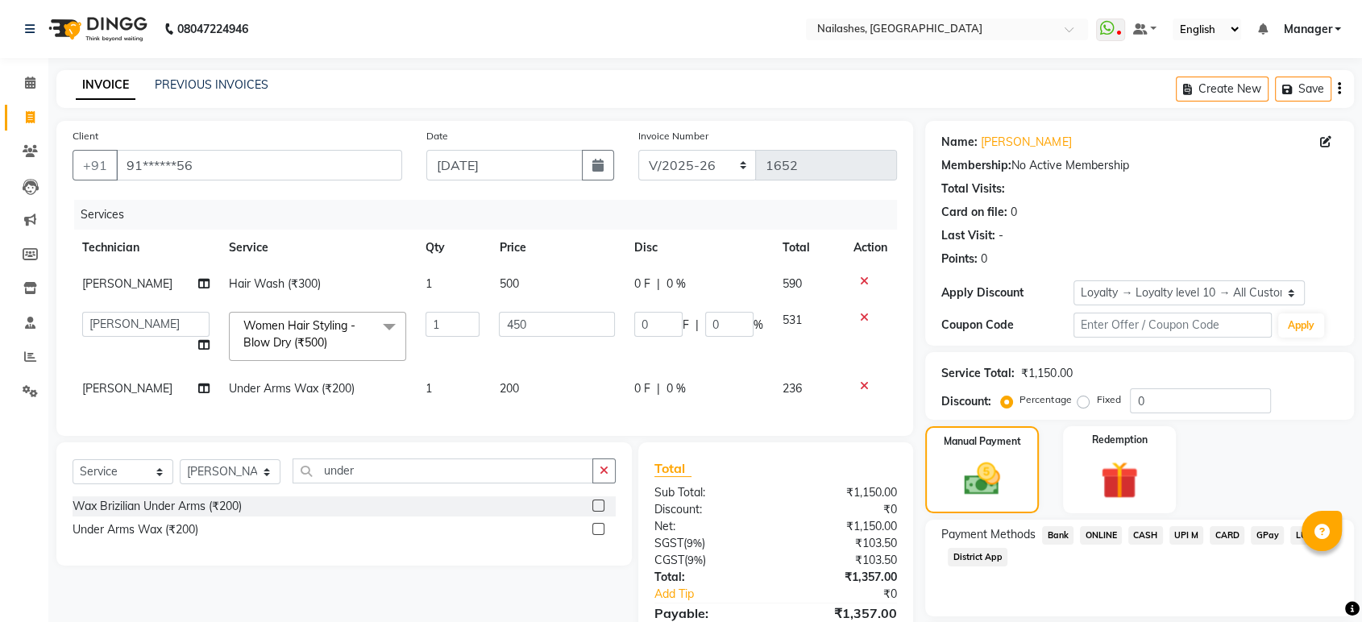
click at [534, 300] on td "500" at bounding box center [556, 284] width 135 height 36
select select "87849"
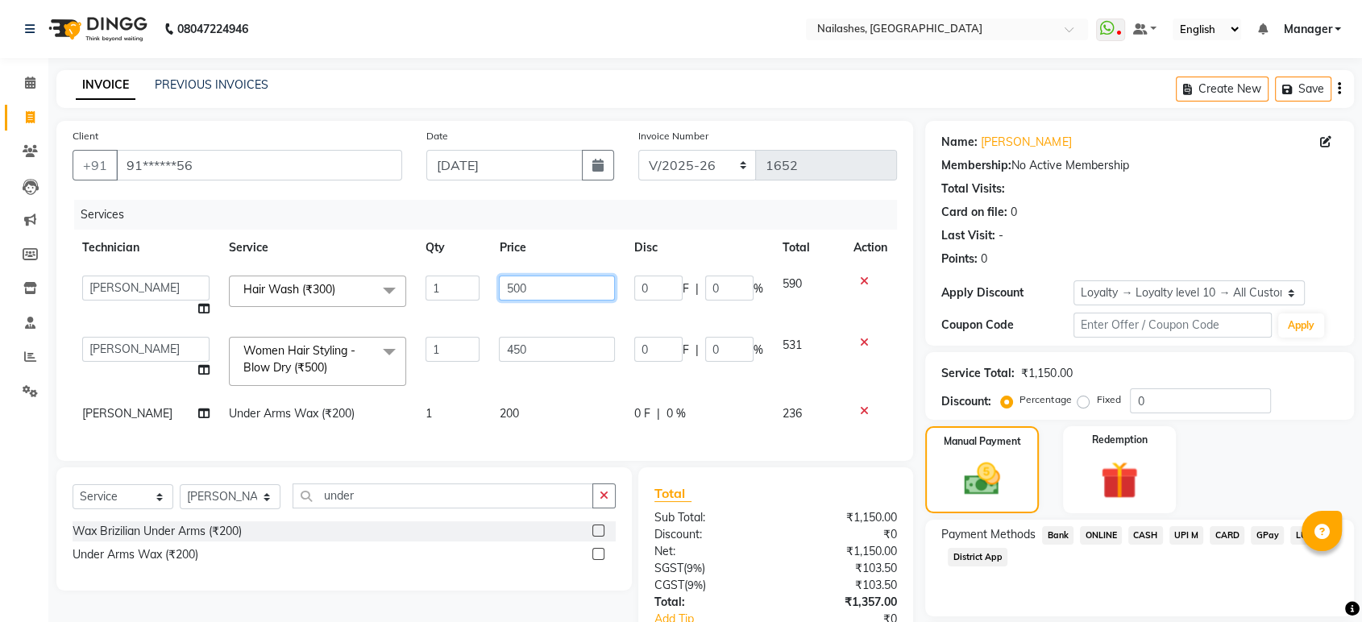
click at [534, 288] on input "500" at bounding box center [557, 288] width 116 height 25
type input "5"
type input "300"
click at [576, 217] on div "Services" at bounding box center [491, 215] width 835 height 30
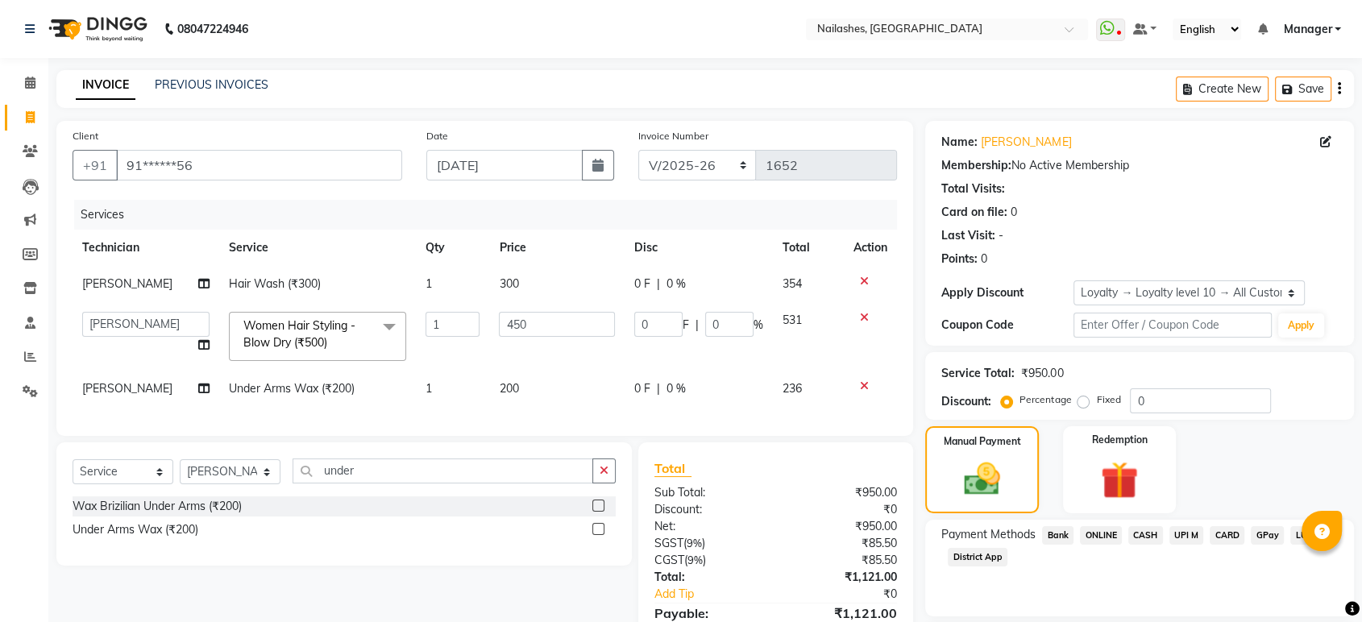
scroll to position [206, 0]
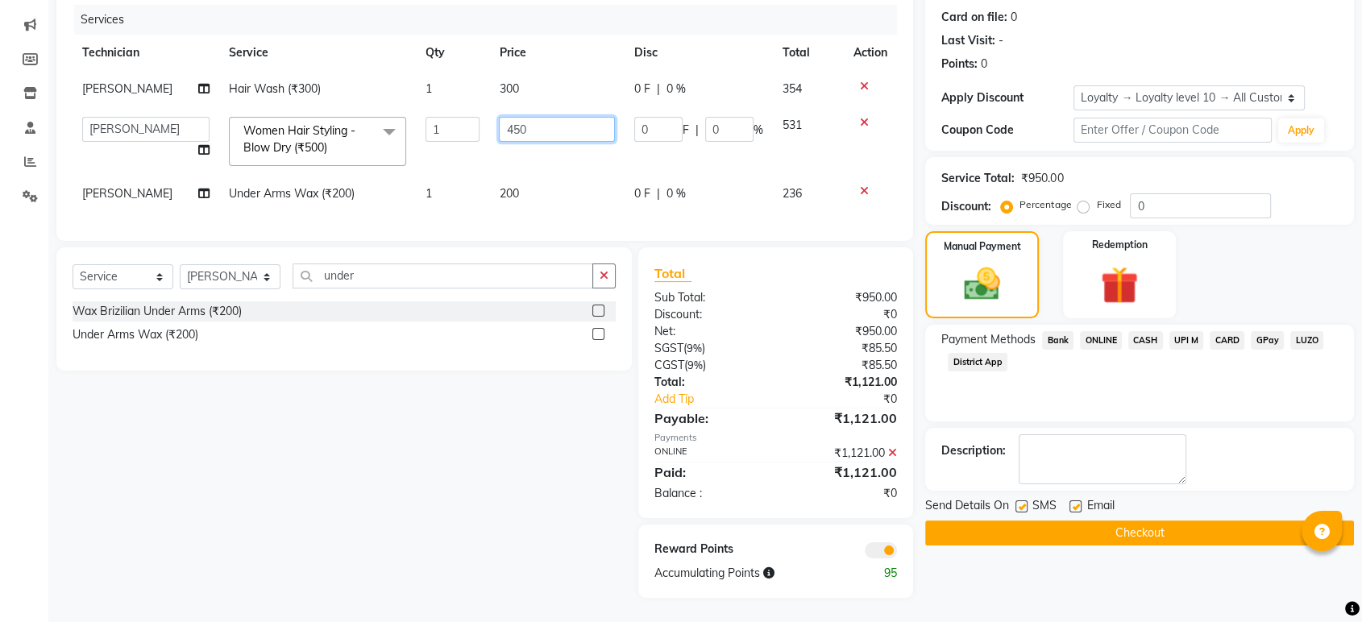
click at [547, 120] on input "450" at bounding box center [557, 129] width 116 height 25
type input "4"
type input "500"
click at [572, 177] on td "200" at bounding box center [556, 194] width 135 height 36
select select "87849"
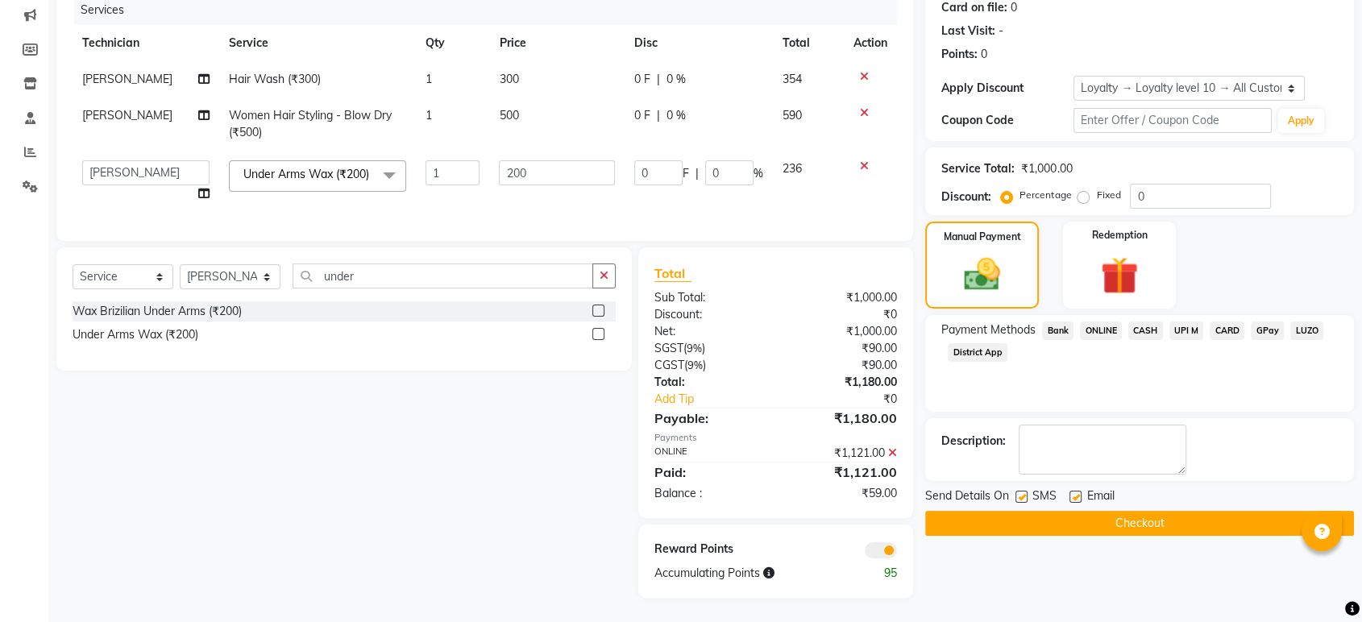
scroll to position [0, 0]
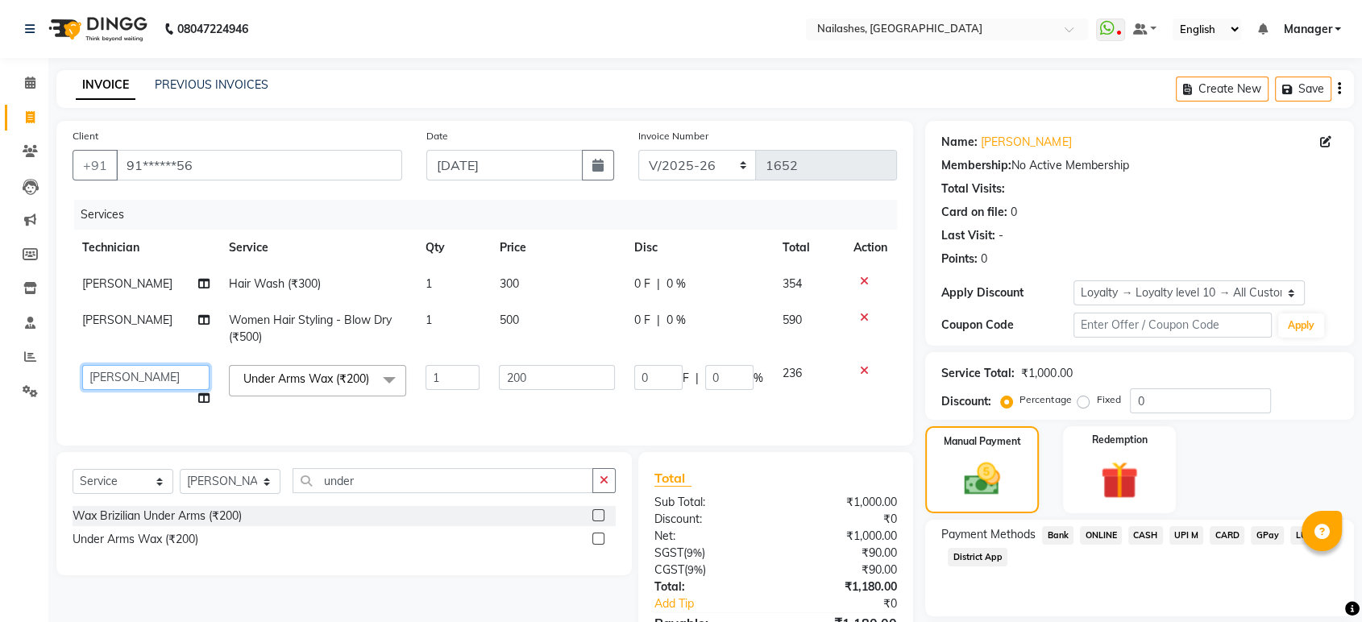
click at [137, 382] on select "[PERSON_NAME] [PERSON_NAME] Asid deepak HANMI [PERSON_NAME] Manager [PERSON_NAM…" at bounding box center [145, 377] width 127 height 25
select select "43566"
click at [142, 369] on select "[PERSON_NAME] [PERSON_NAME] Asid deepak HANMI [PERSON_NAME] Manager [PERSON_NAM…" at bounding box center [145, 377] width 127 height 25
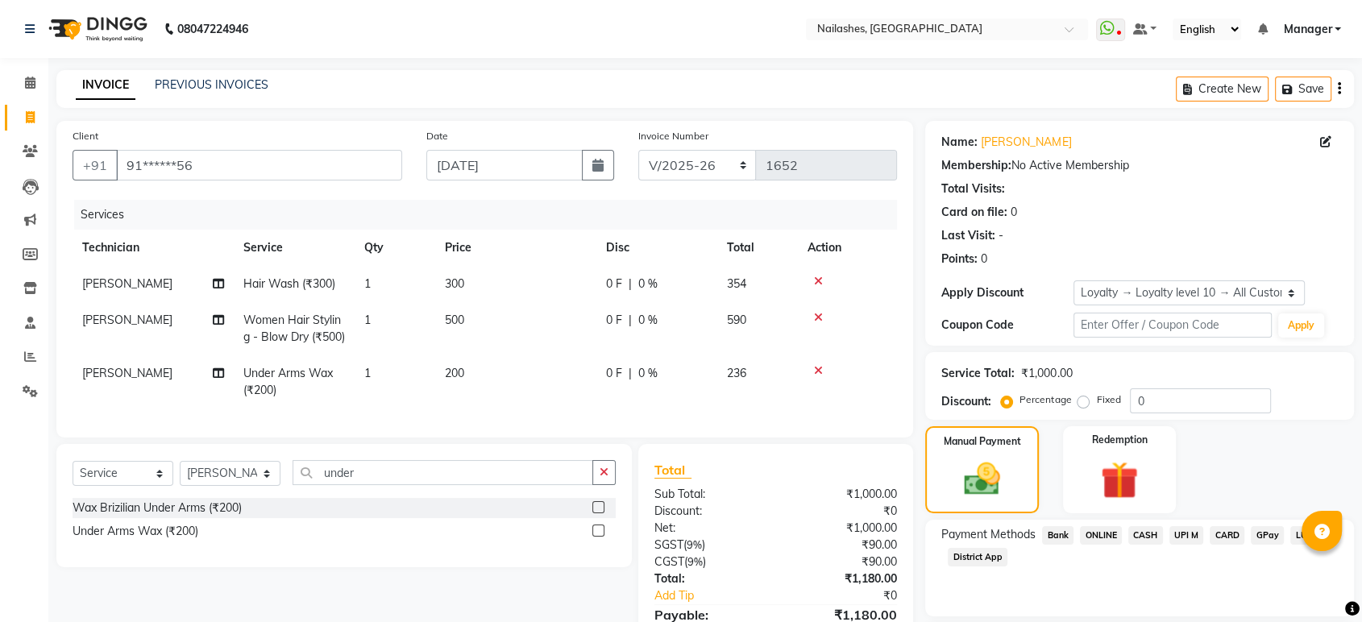
scroll to position [224, 0]
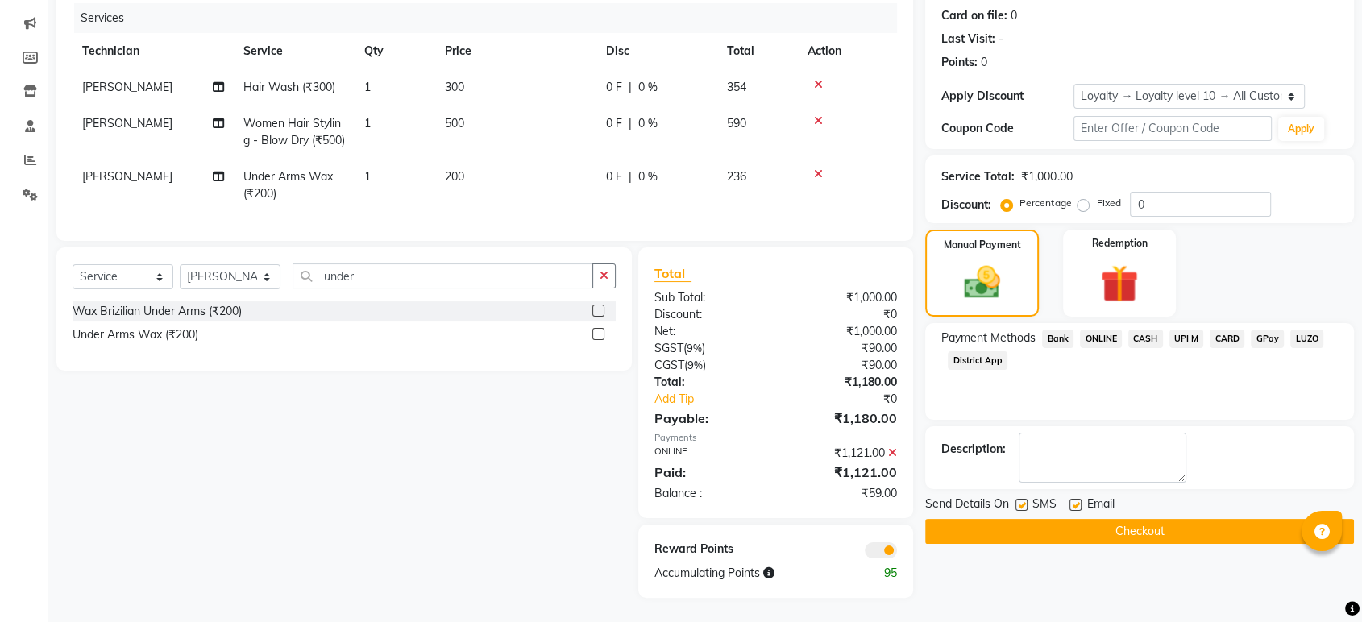
click at [1190, 519] on button "Checkout" at bounding box center [1139, 531] width 429 height 25
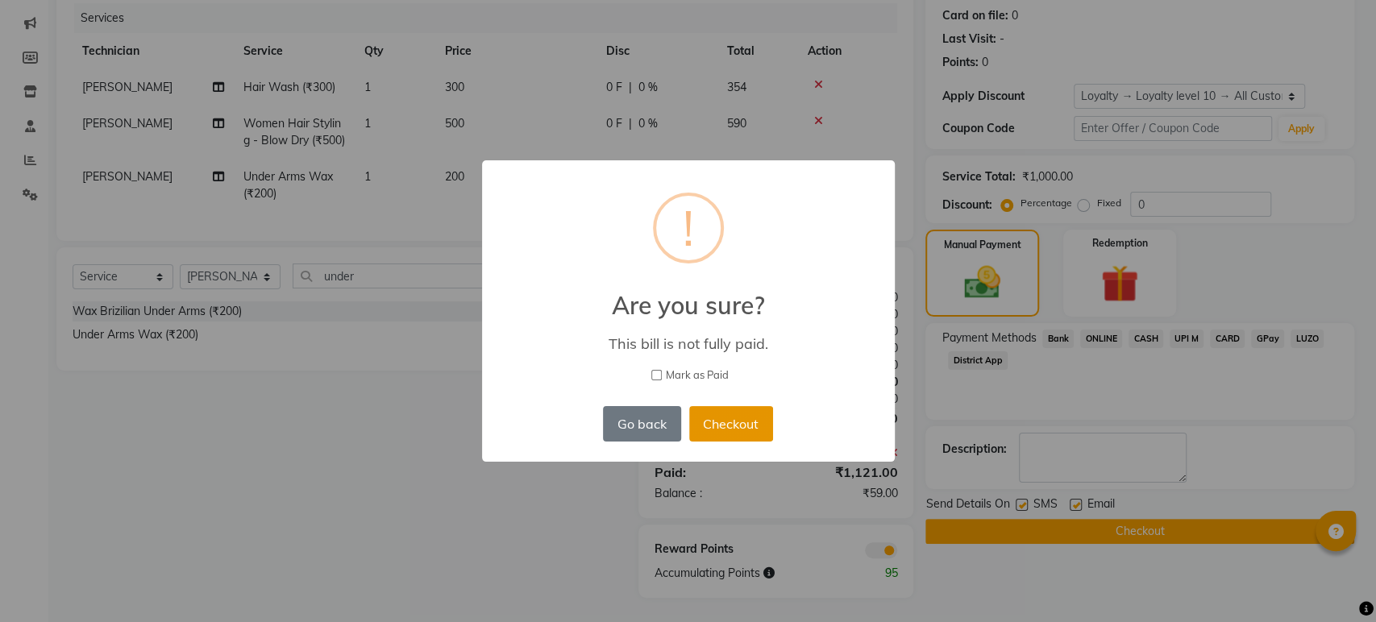
click at [747, 436] on button "Checkout" at bounding box center [731, 423] width 84 height 35
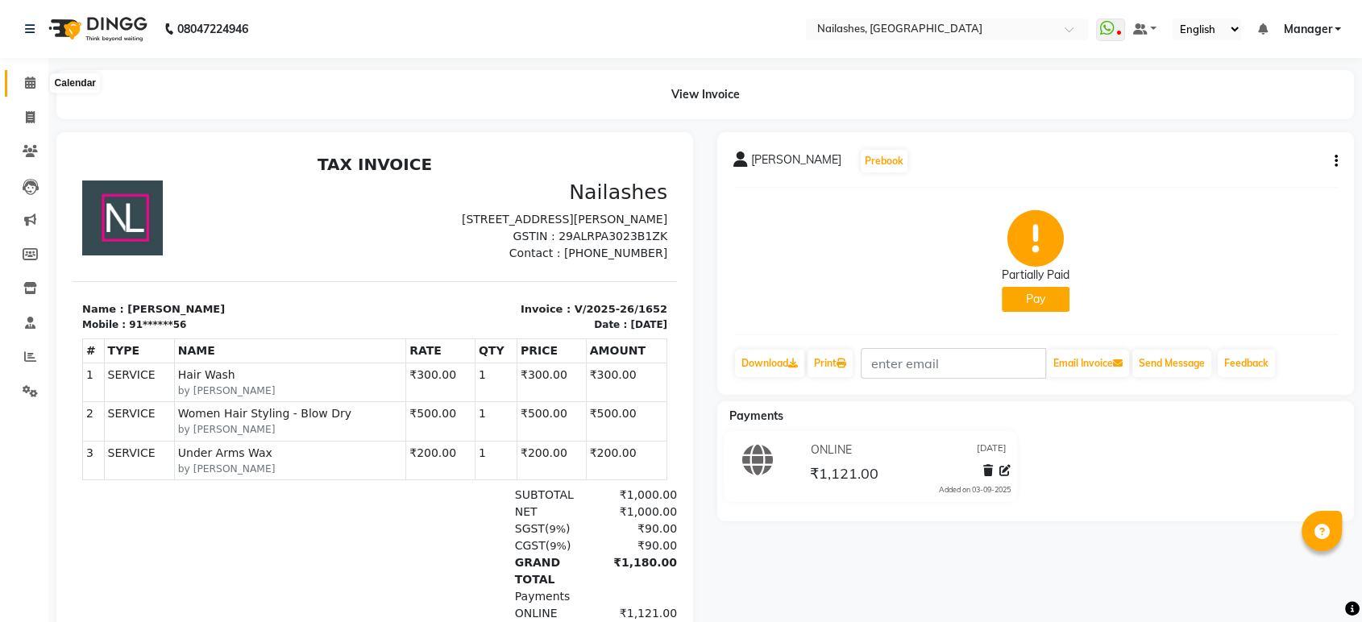
click at [36, 79] on span at bounding box center [30, 83] width 28 height 19
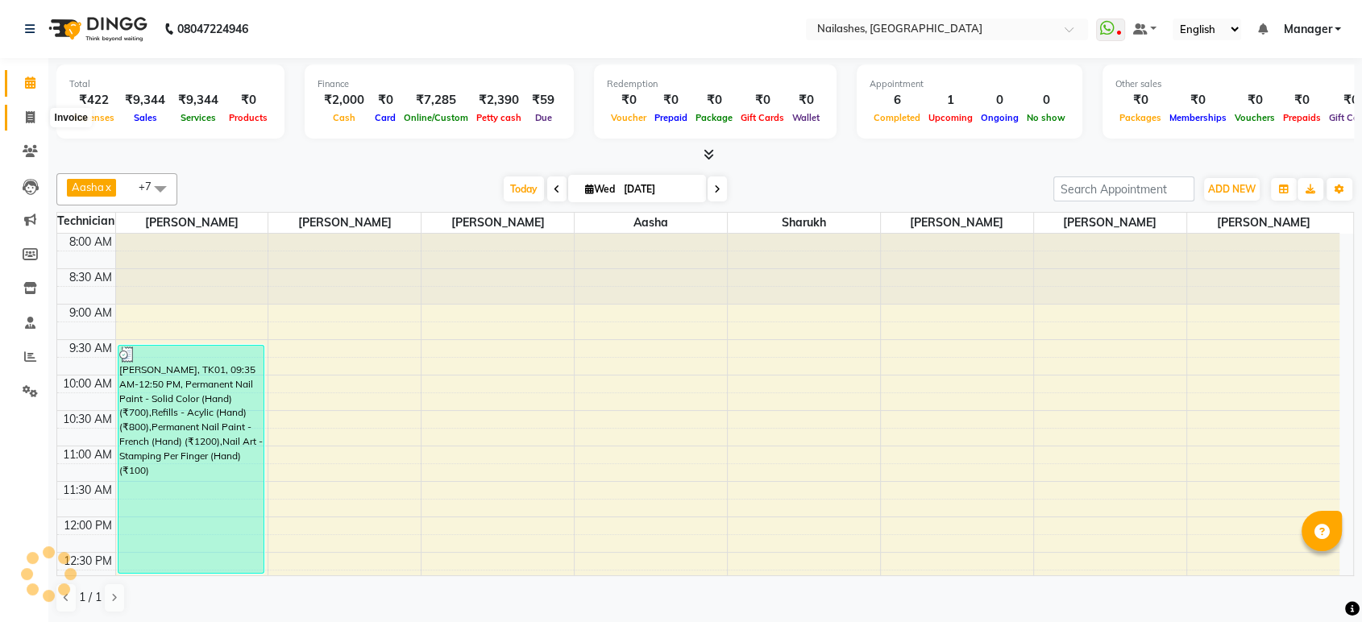
click at [30, 109] on span at bounding box center [30, 118] width 28 height 19
select select "service"
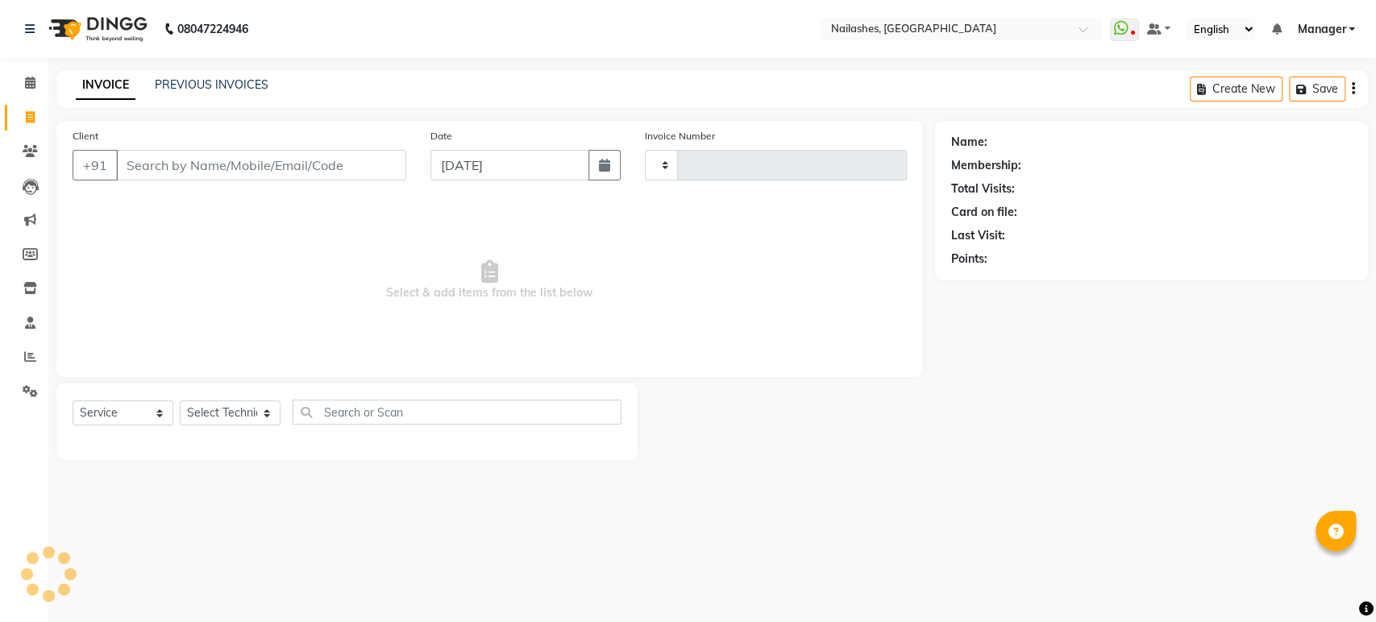
type input "1653"
select select "4251"
click at [30, 94] on link "Calendar" at bounding box center [24, 83] width 39 height 27
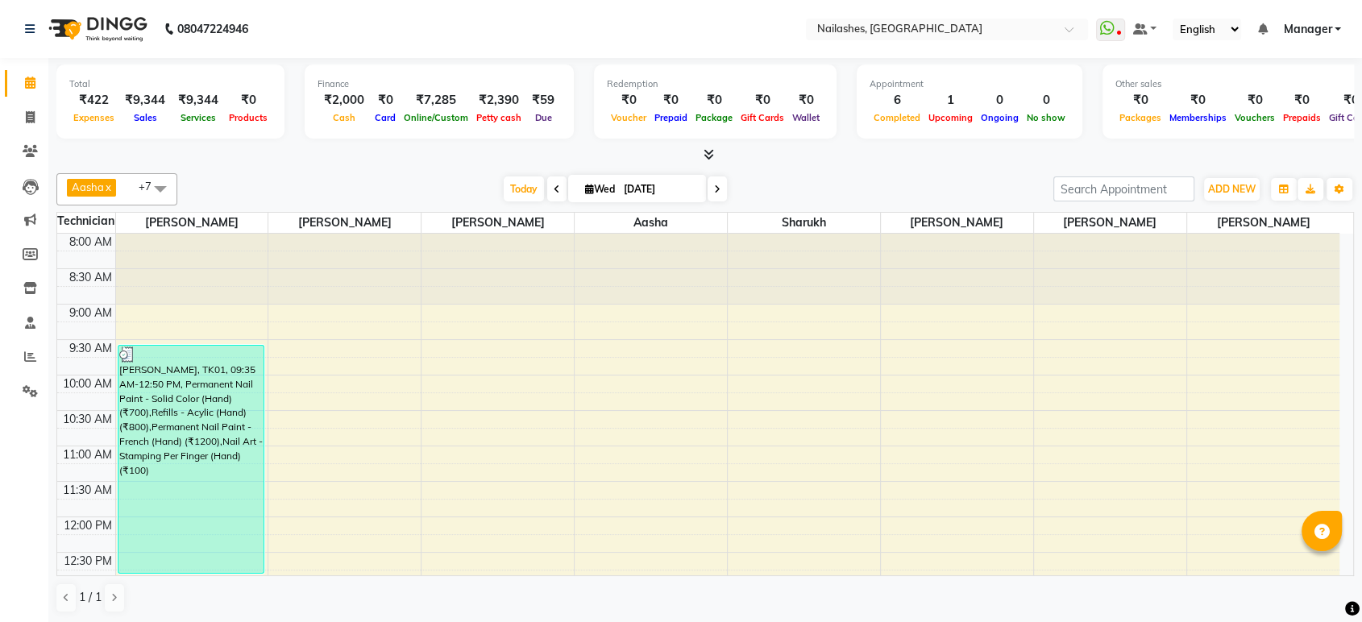
click at [707, 158] on icon at bounding box center [709, 154] width 10 height 12
